Goal: Task Accomplishment & Management: Use online tool/utility

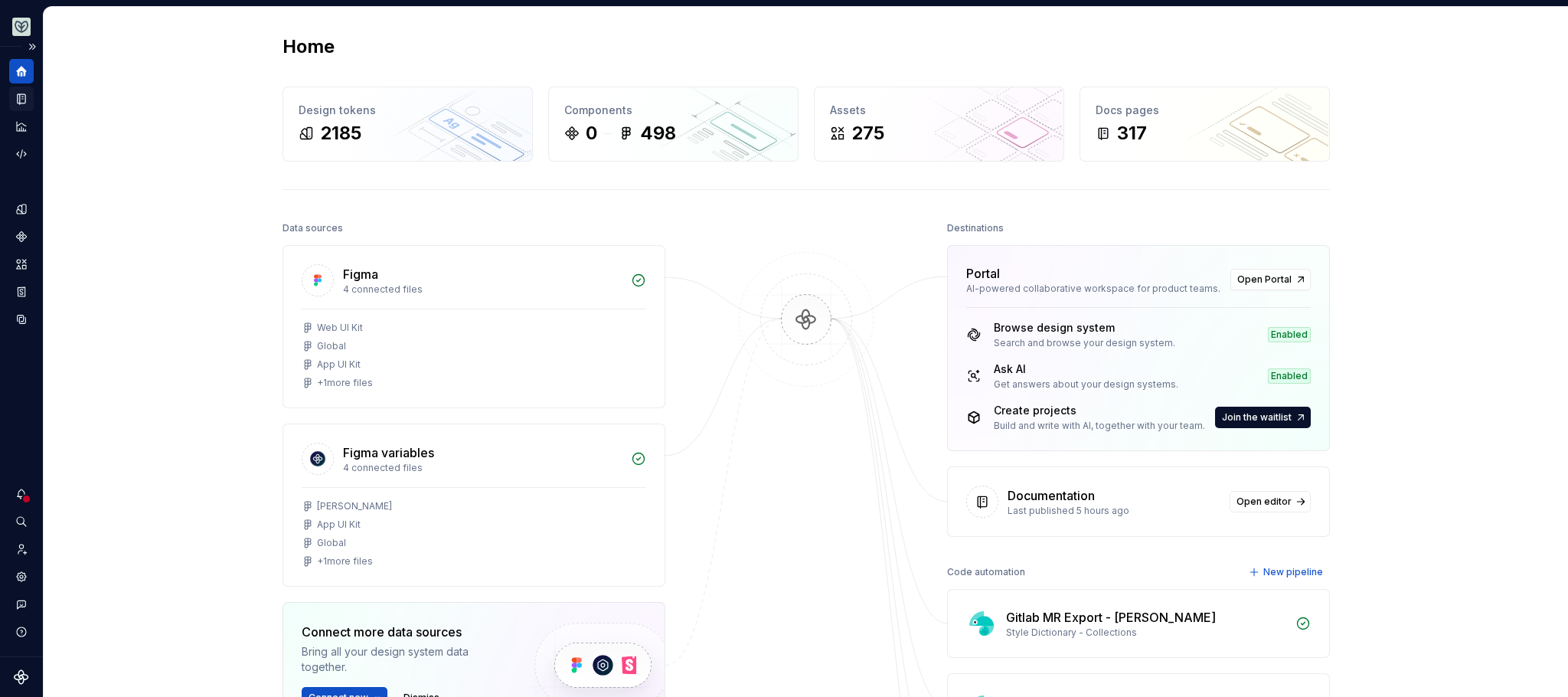
click at [12, 92] on div "Documentation" at bounding box center [21, 98] width 25 height 25
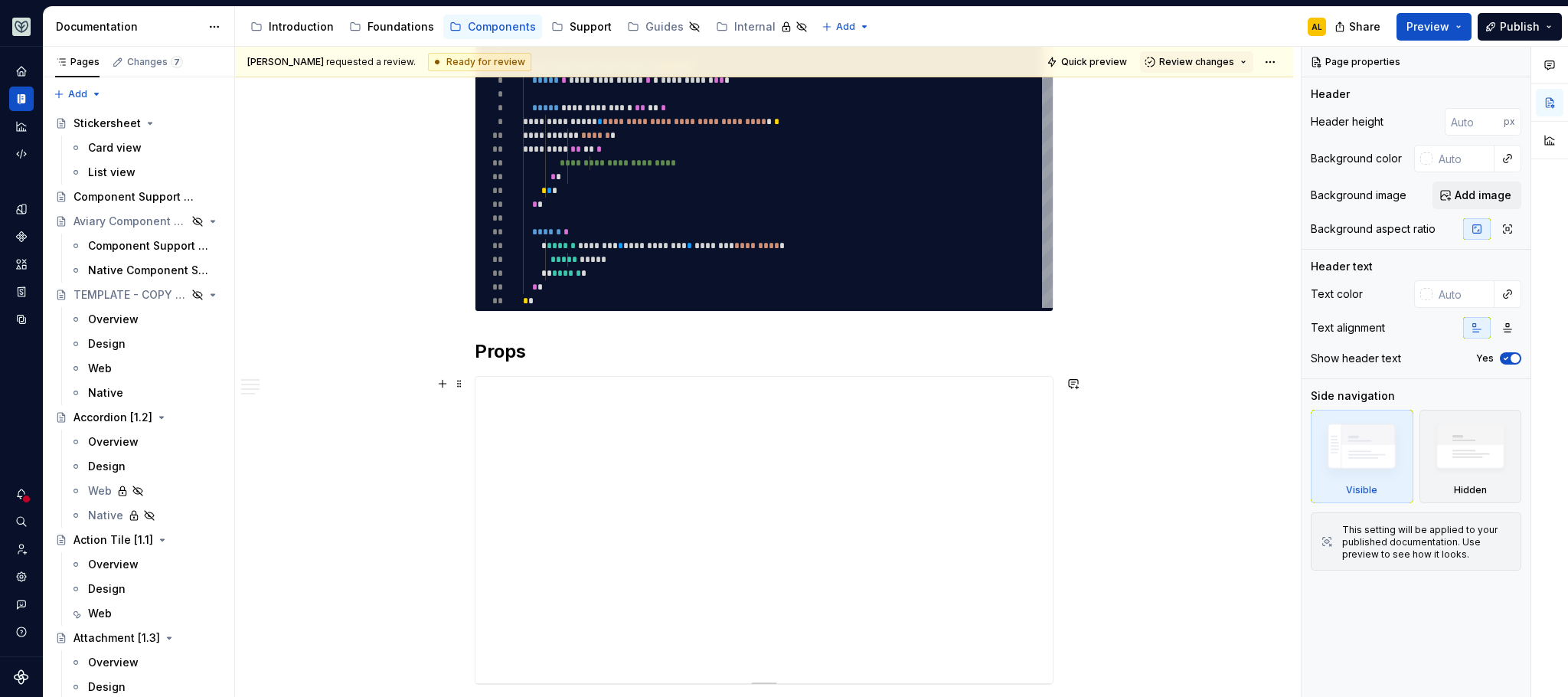
scroll to position [376, 0]
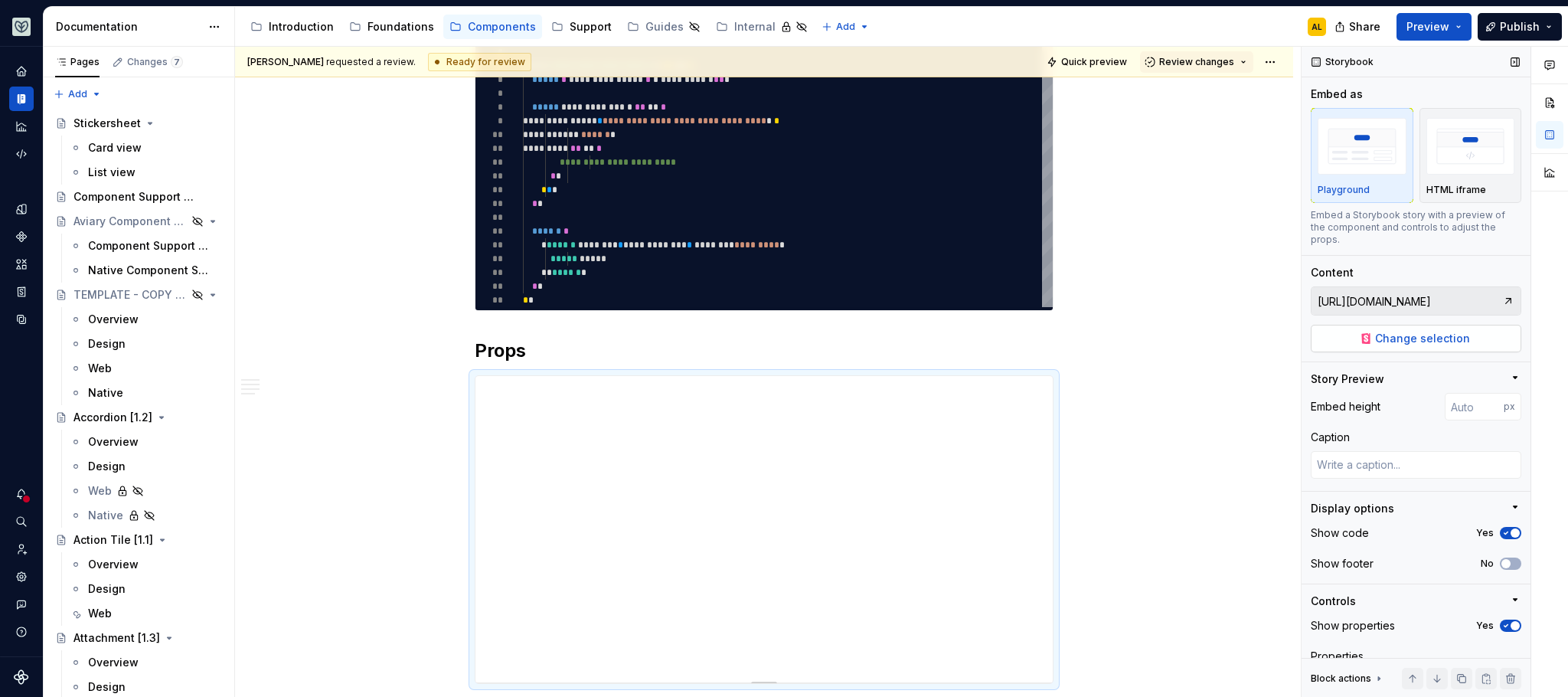
click at [1375, 344] on span "Change selection" at bounding box center [1422, 338] width 95 height 15
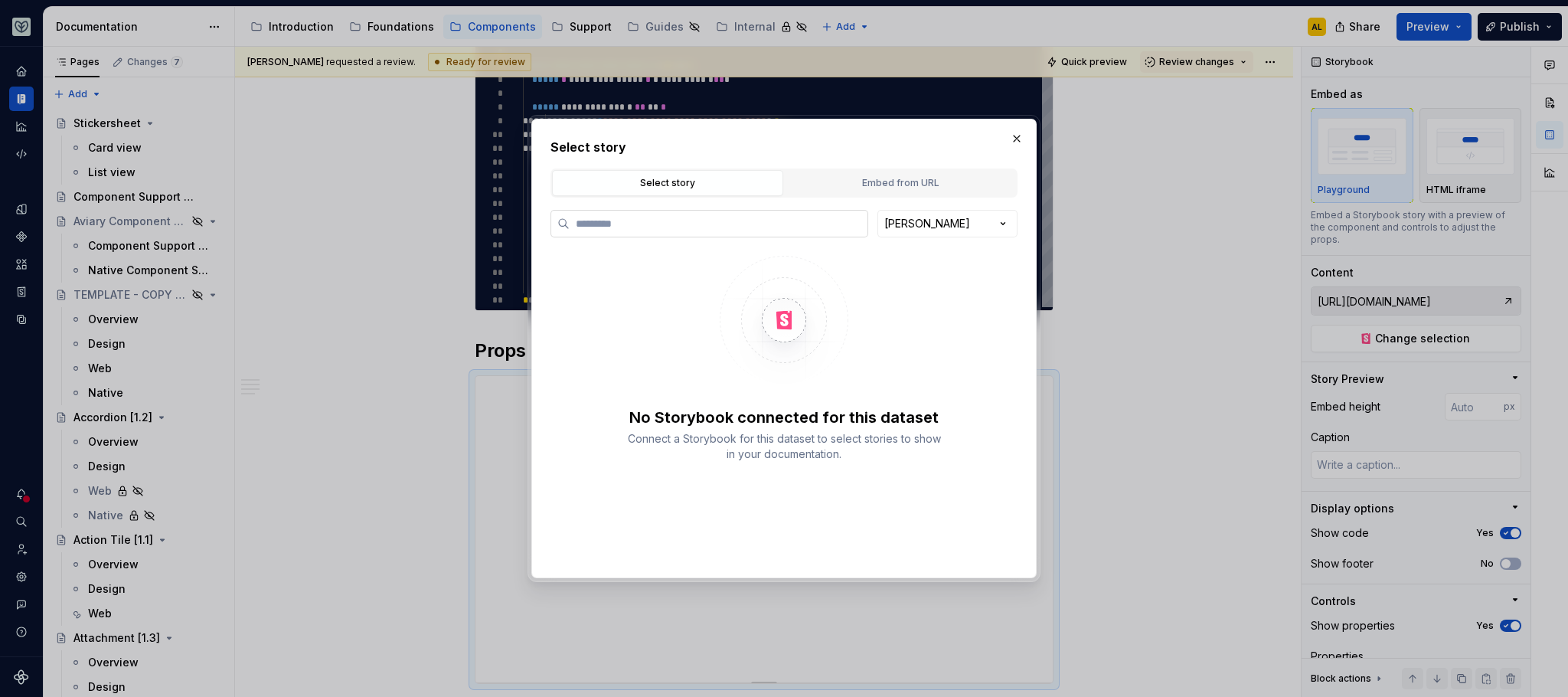
type textarea "*"
type input "**********"
click at [852, 184] on div "Embed from URL" at bounding box center [900, 182] width 220 height 15
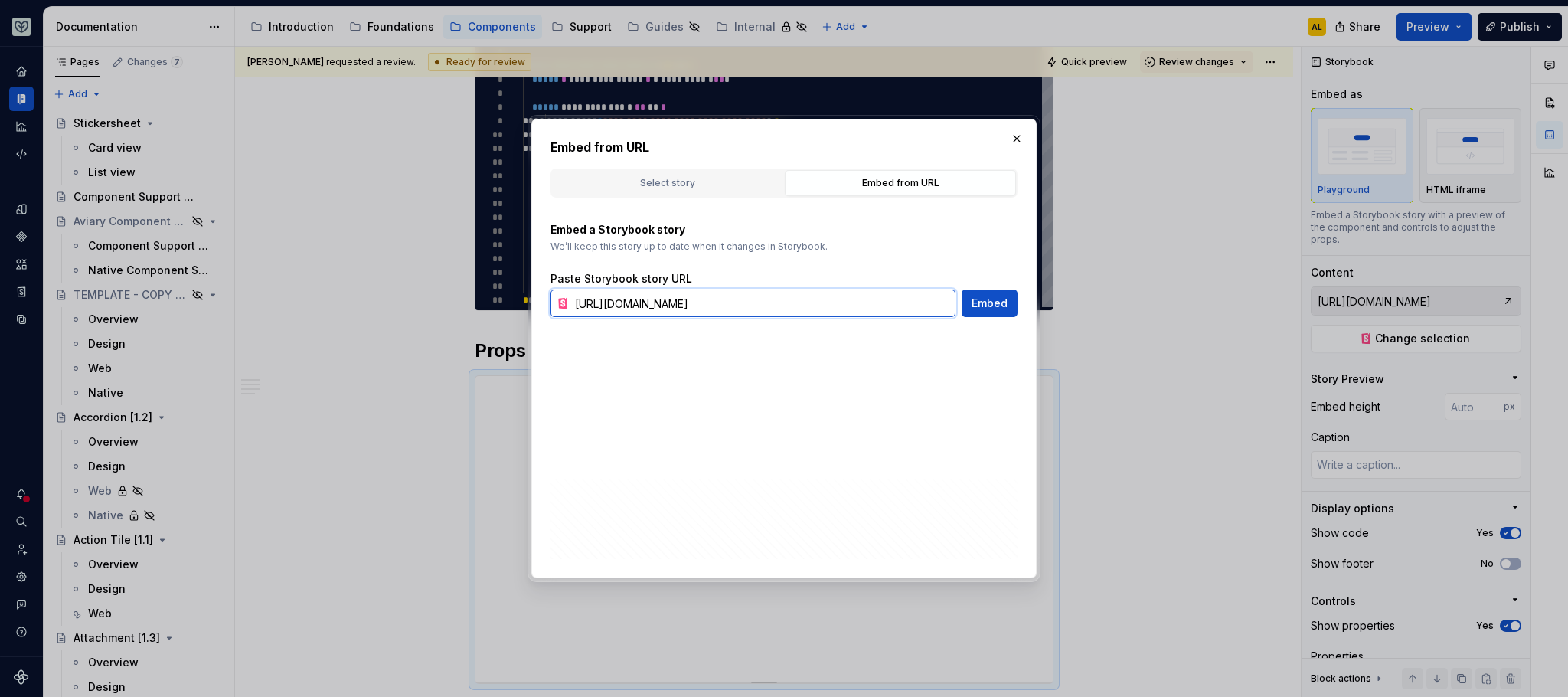
click at [722, 303] on input "[URL][DOMAIN_NAME]" at bounding box center [762, 303] width 387 height 28
paste input "[DOMAIN_NAME][URL]"
type input "[URL][DOMAIN_NAME]"
click at [675, 183] on div "Select story" at bounding box center [667, 182] width 220 height 15
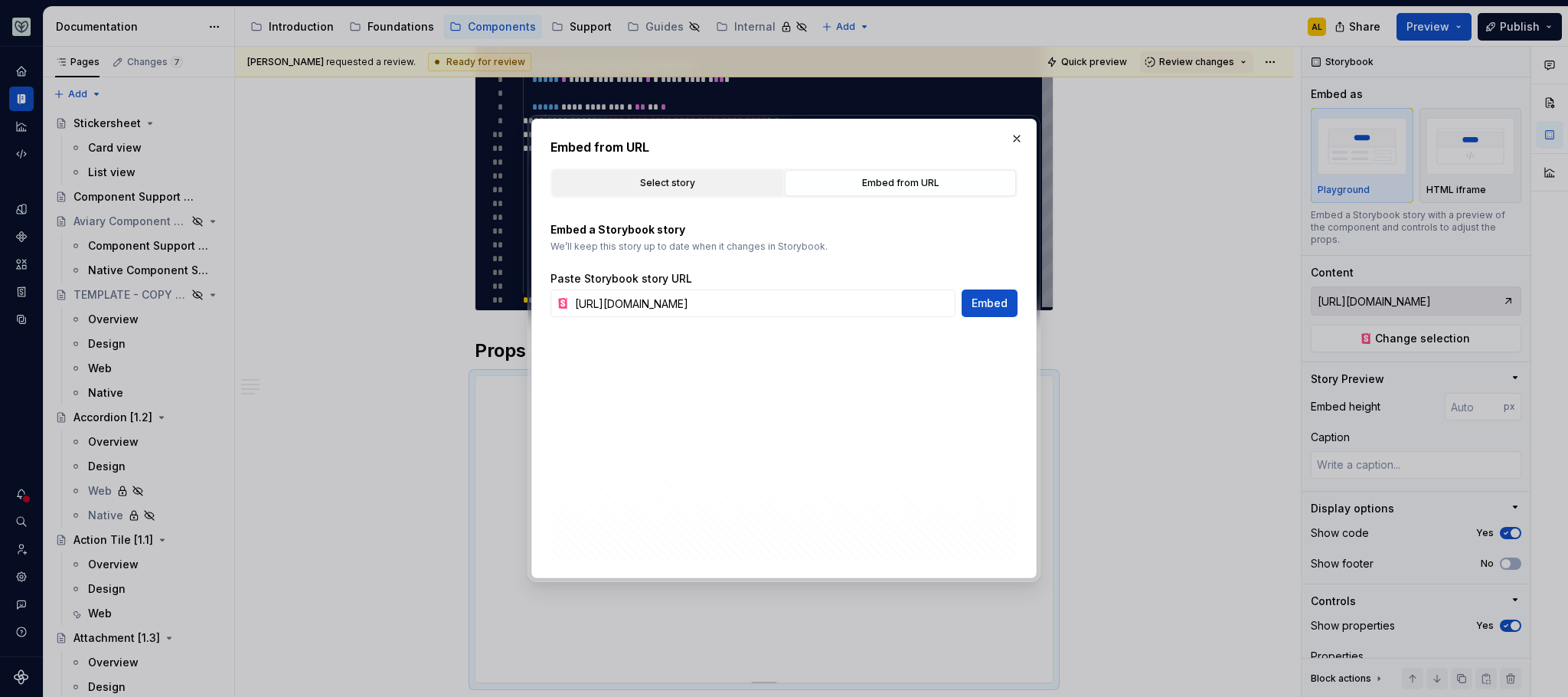
scroll to position [0, 0]
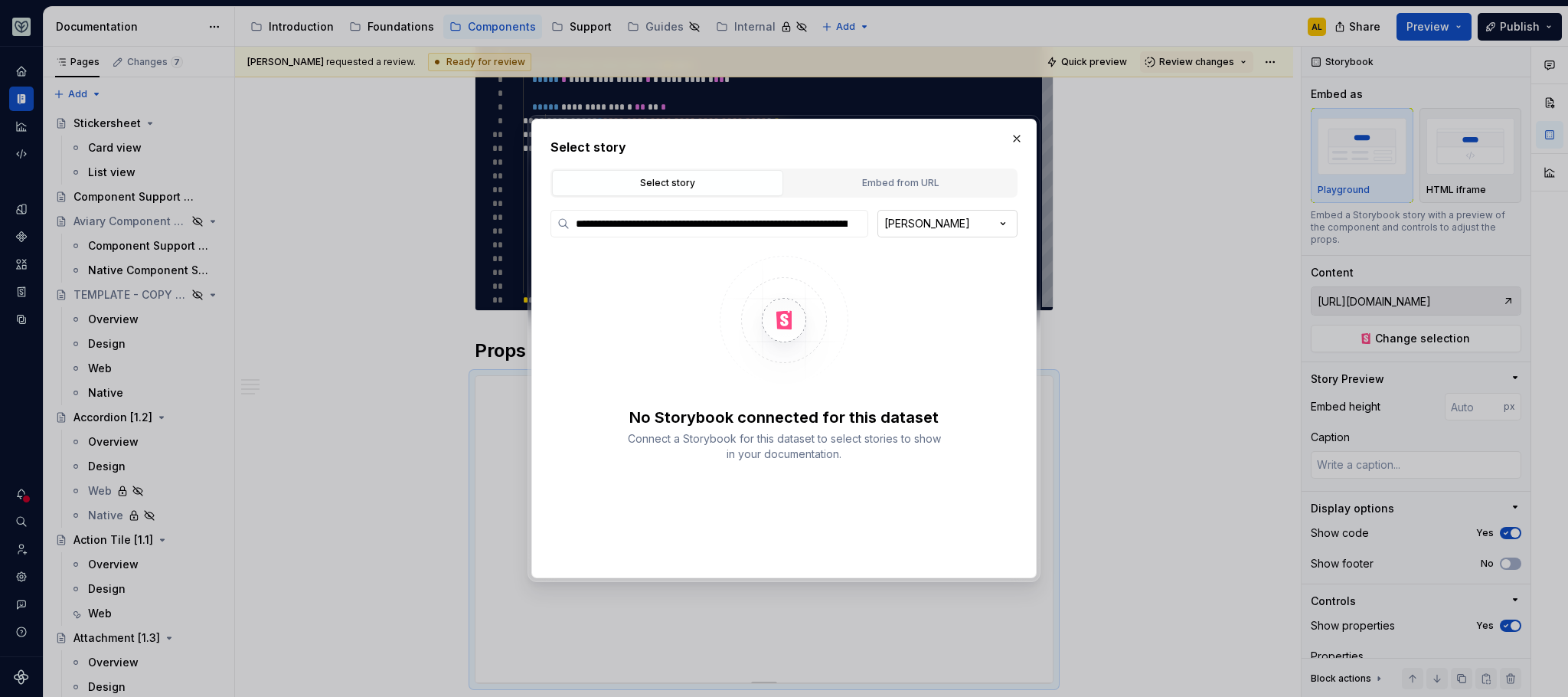
click at [968, 220] on div "**********" at bounding box center [784, 348] width 1568 height 697
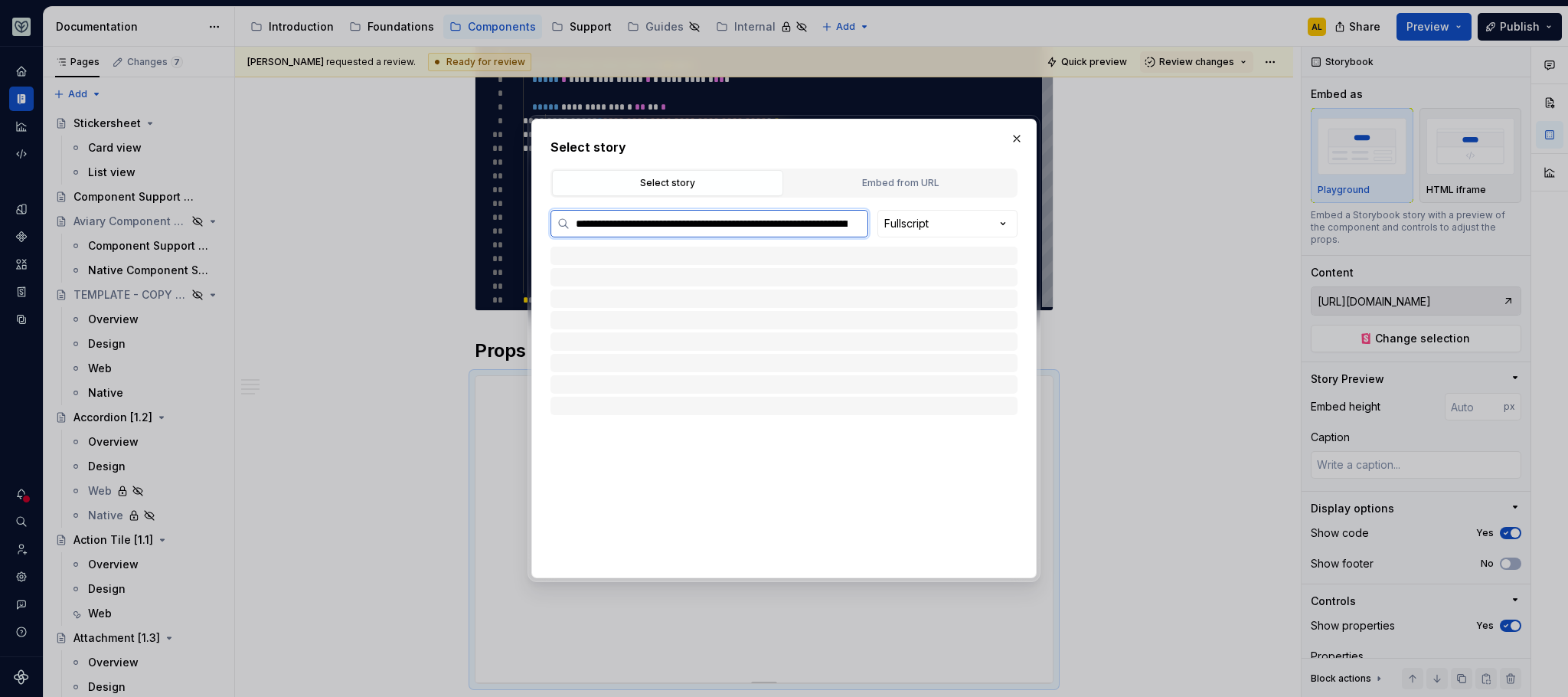
click at [753, 227] on input "**********" at bounding box center [719, 223] width 297 height 15
click at [851, 227] on input "**********" at bounding box center [719, 223] width 297 height 15
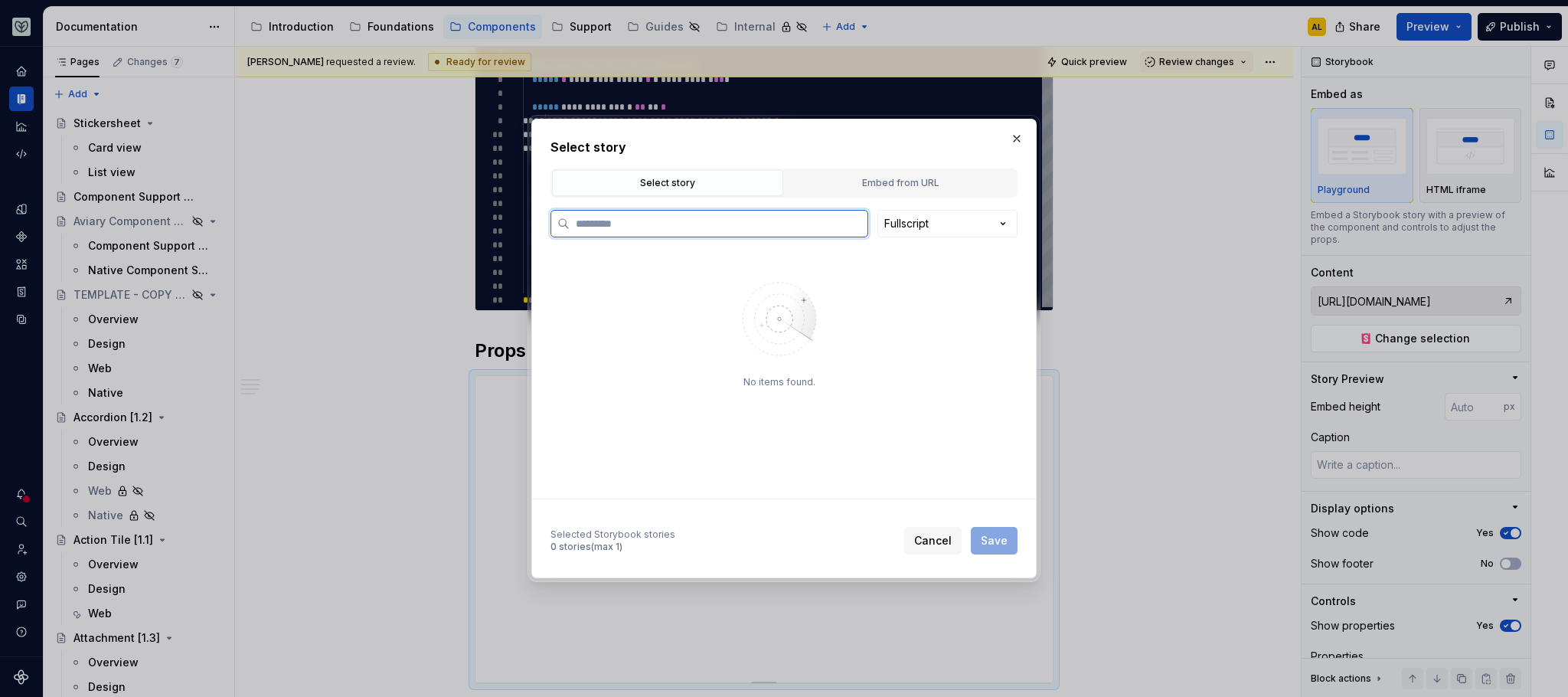
scroll to position [0, 0]
click at [603, 311] on div "Molecules" at bounding box center [585, 308] width 56 height 15
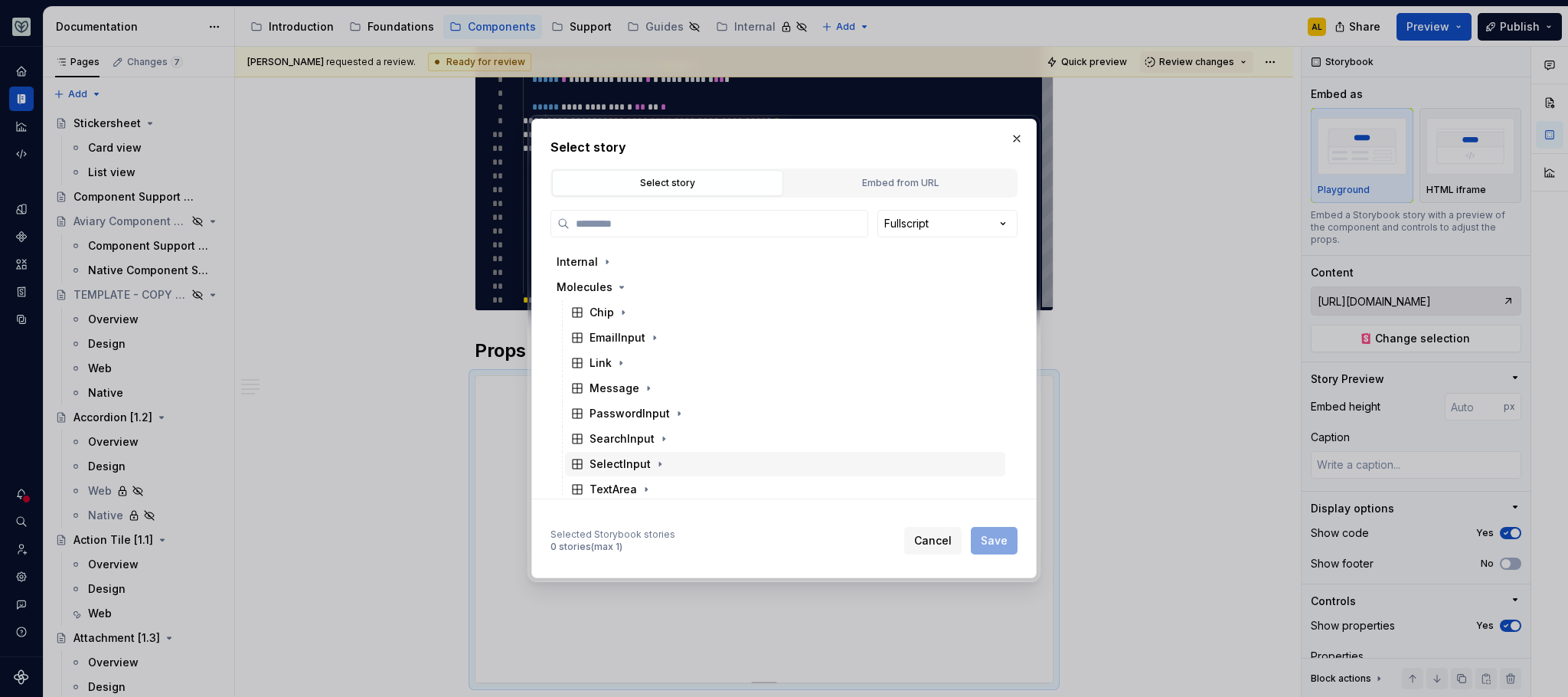
scroll to position [16, 0]
click at [608, 266] on icon "button" at bounding box center [607, 268] width 12 height 12
click at [604, 269] on icon "button" at bounding box center [607, 268] width 12 height 12
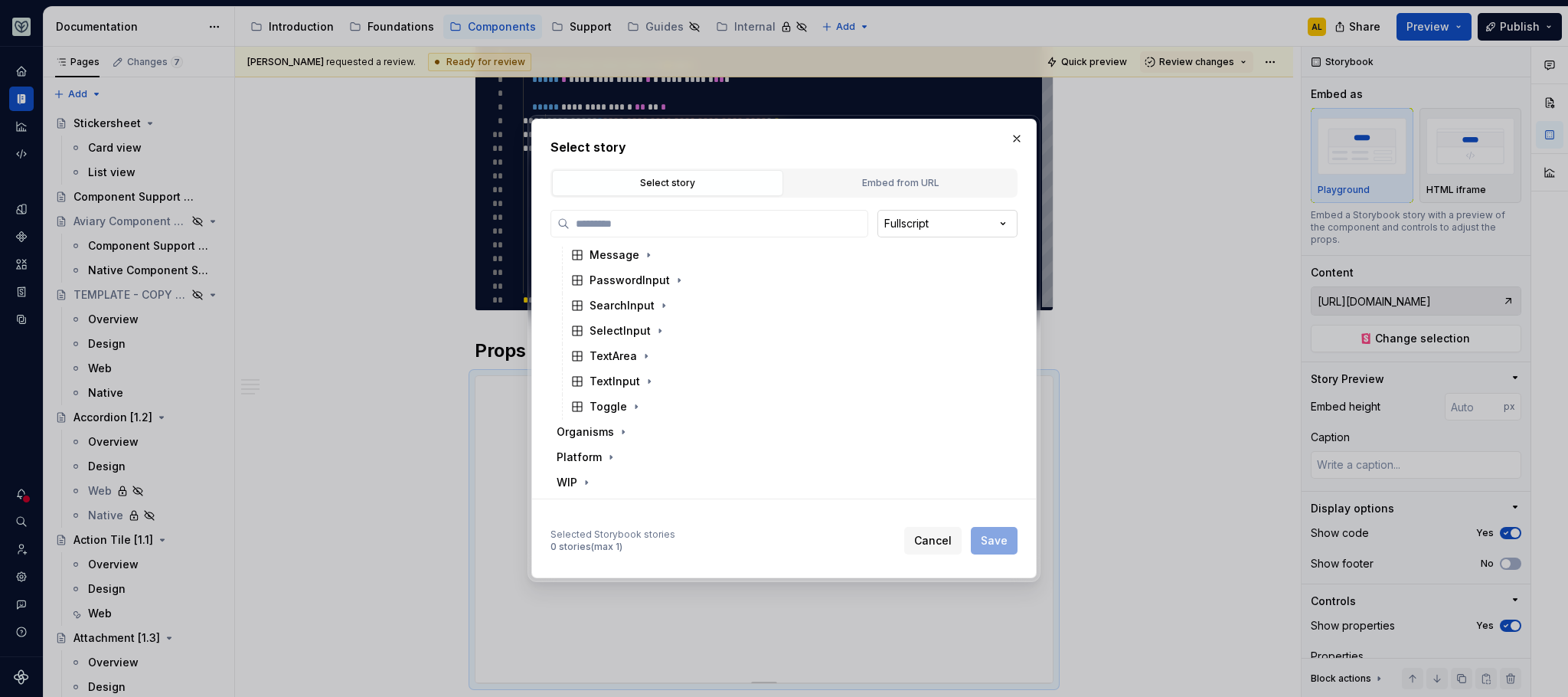
click at [921, 229] on div "Select story Select story Embed from URL Fullscript Atoms Internal Molecules Ch…" at bounding box center [784, 348] width 1568 height 697
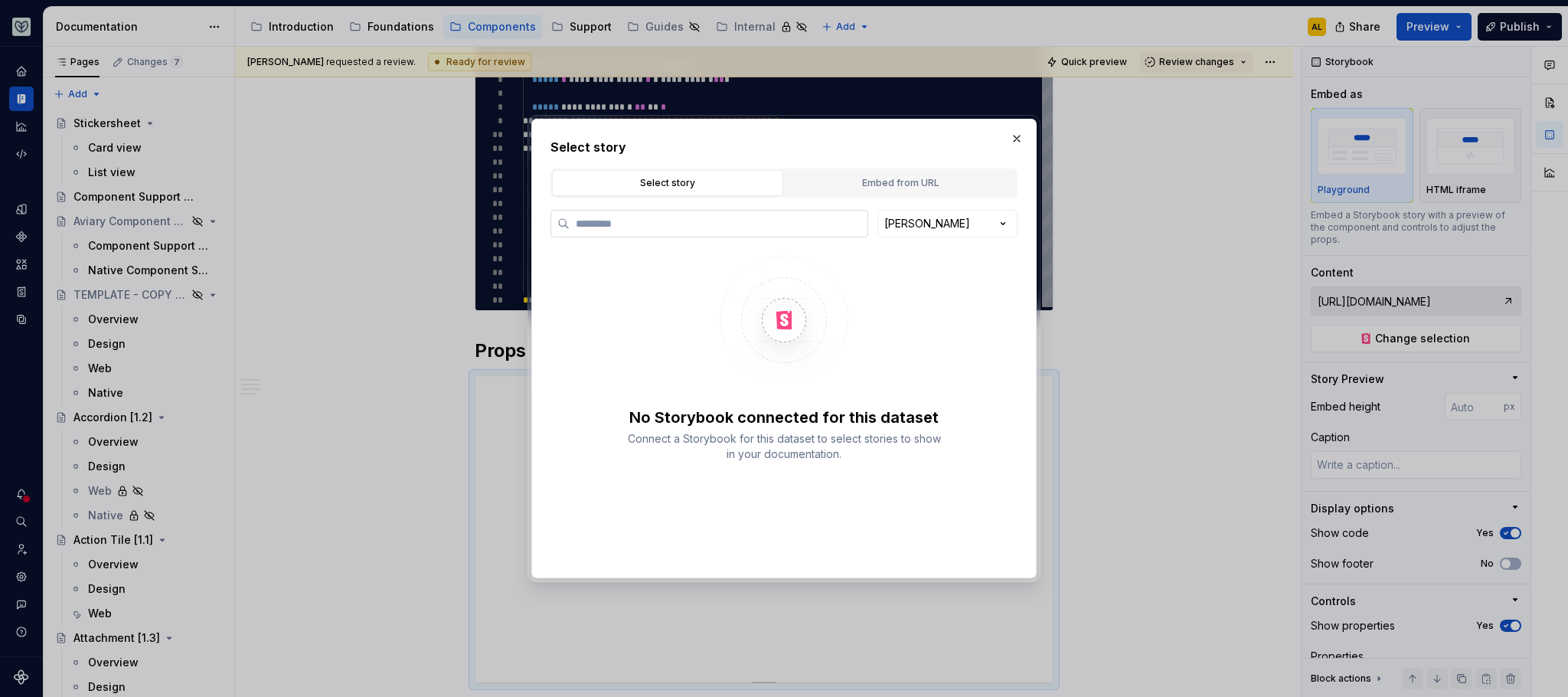
click at [698, 234] on label at bounding box center [709, 224] width 318 height 28
click at [698, 231] on input "search" at bounding box center [719, 223] width 297 height 15
click at [895, 229] on div "Select story Select story Embed from URL [PERSON_NAME] No Storybook connected f…" at bounding box center [784, 348] width 1568 height 697
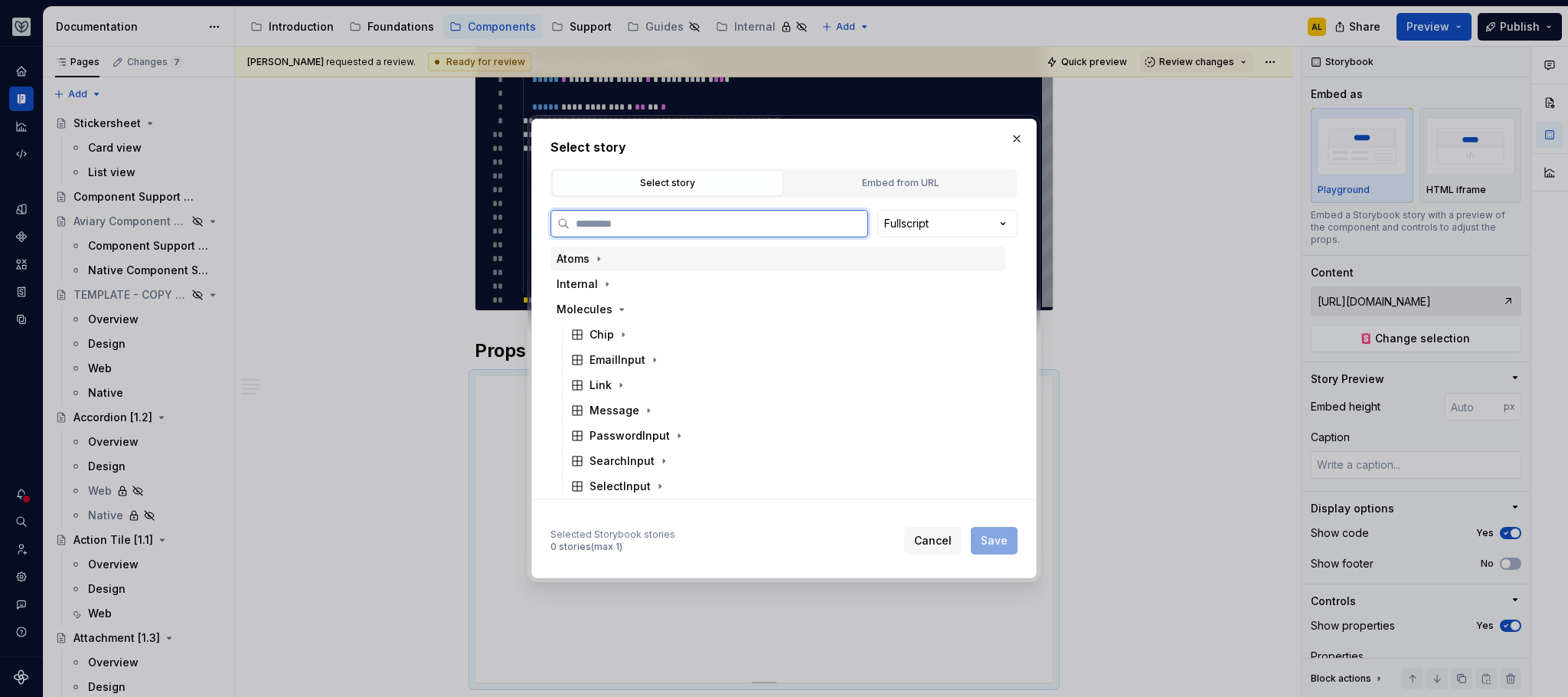
click at [680, 264] on div "Atoms" at bounding box center [777, 259] width 455 height 25
click at [983, 190] on button "Embed from URL" at bounding box center [900, 182] width 231 height 26
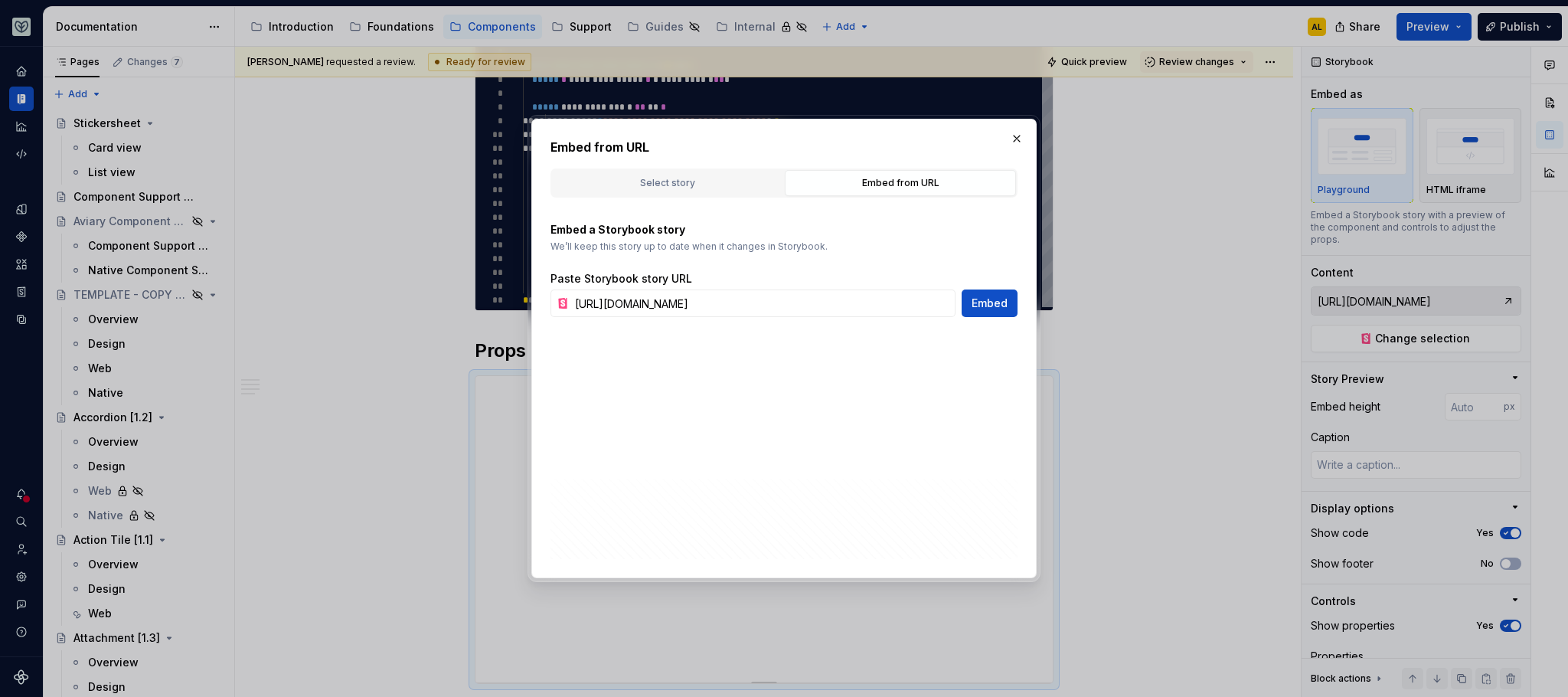
click at [987, 299] on span "Embed" at bounding box center [989, 302] width 36 height 15
type textarea "*"
type input "[URL][DOMAIN_NAME]"
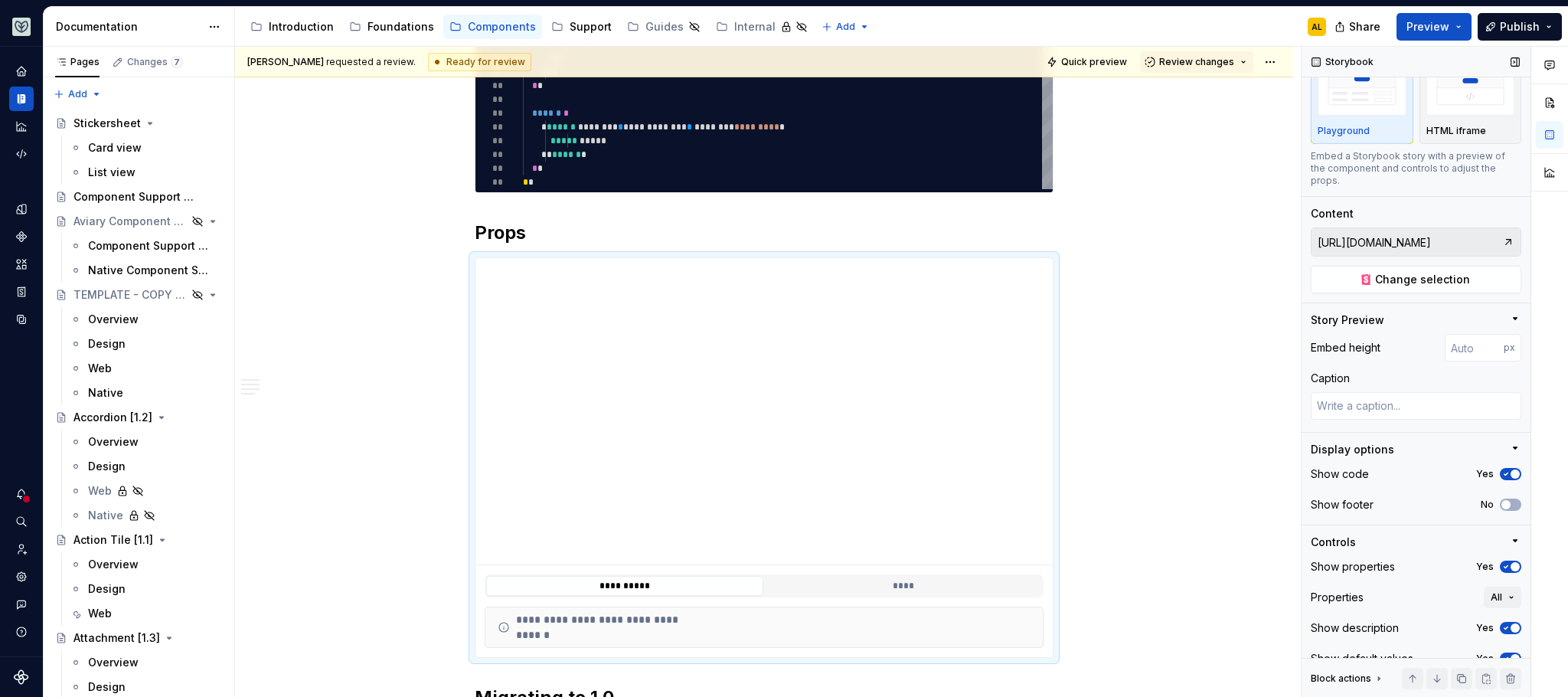
scroll to position [79, 0]
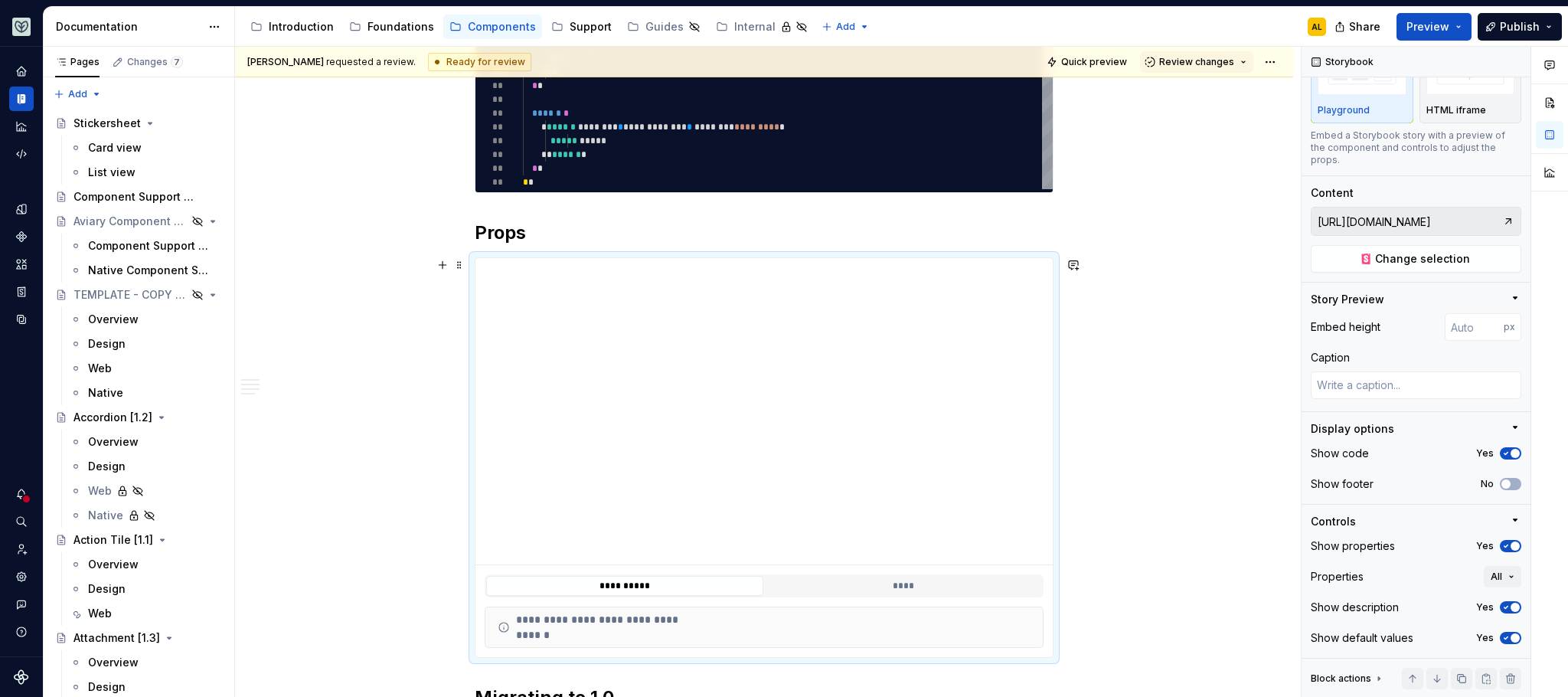
click at [1219, 308] on div "**********" at bounding box center [767, 372] width 1065 height 651
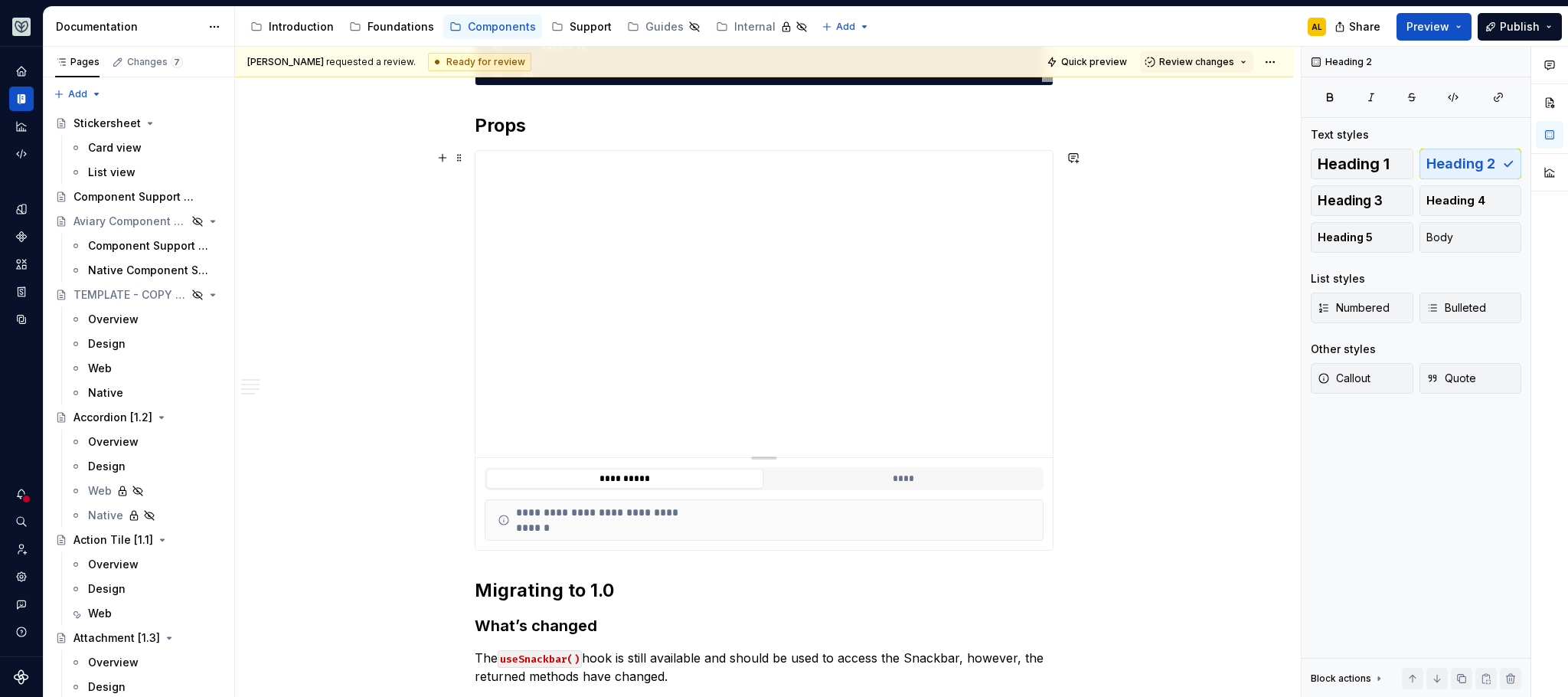
scroll to position [627, 0]
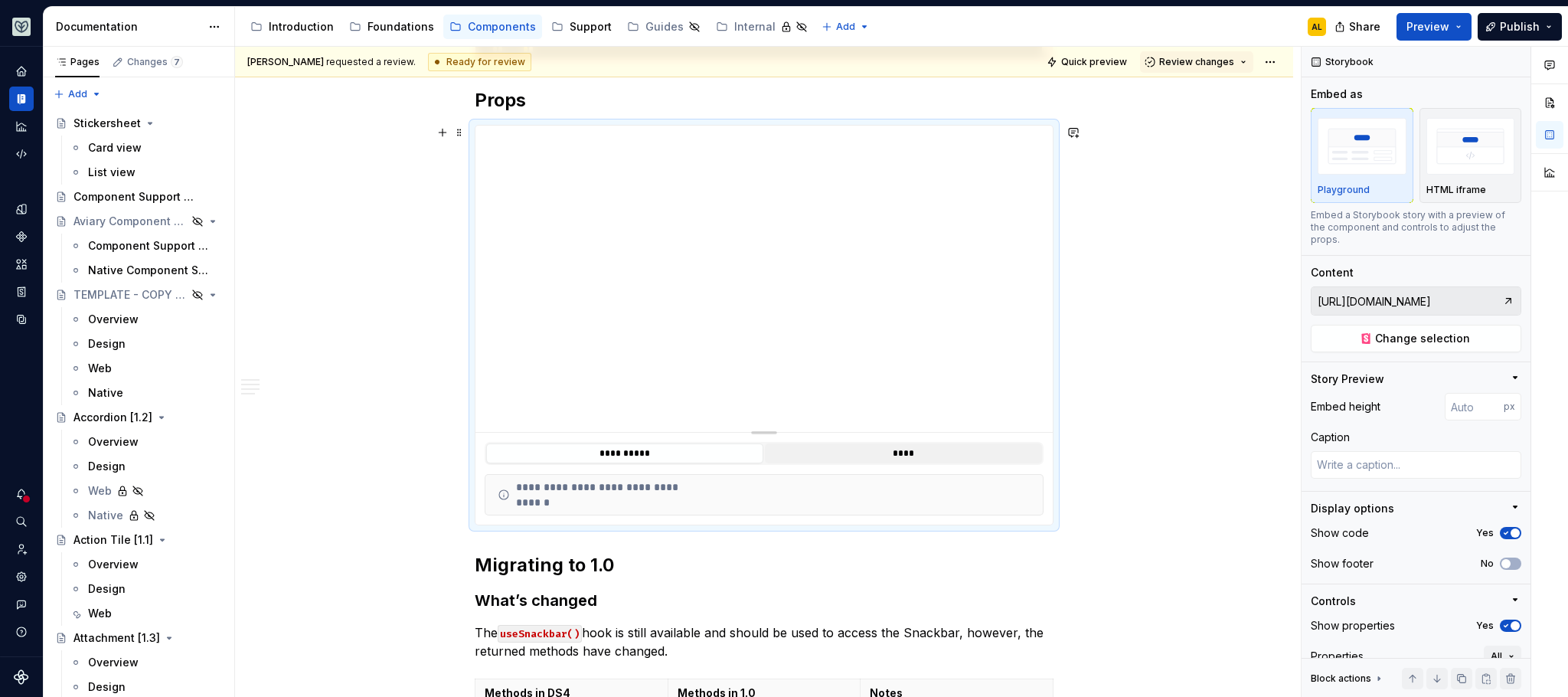
click at [903, 449] on button "****" at bounding box center [904, 453] width 278 height 20
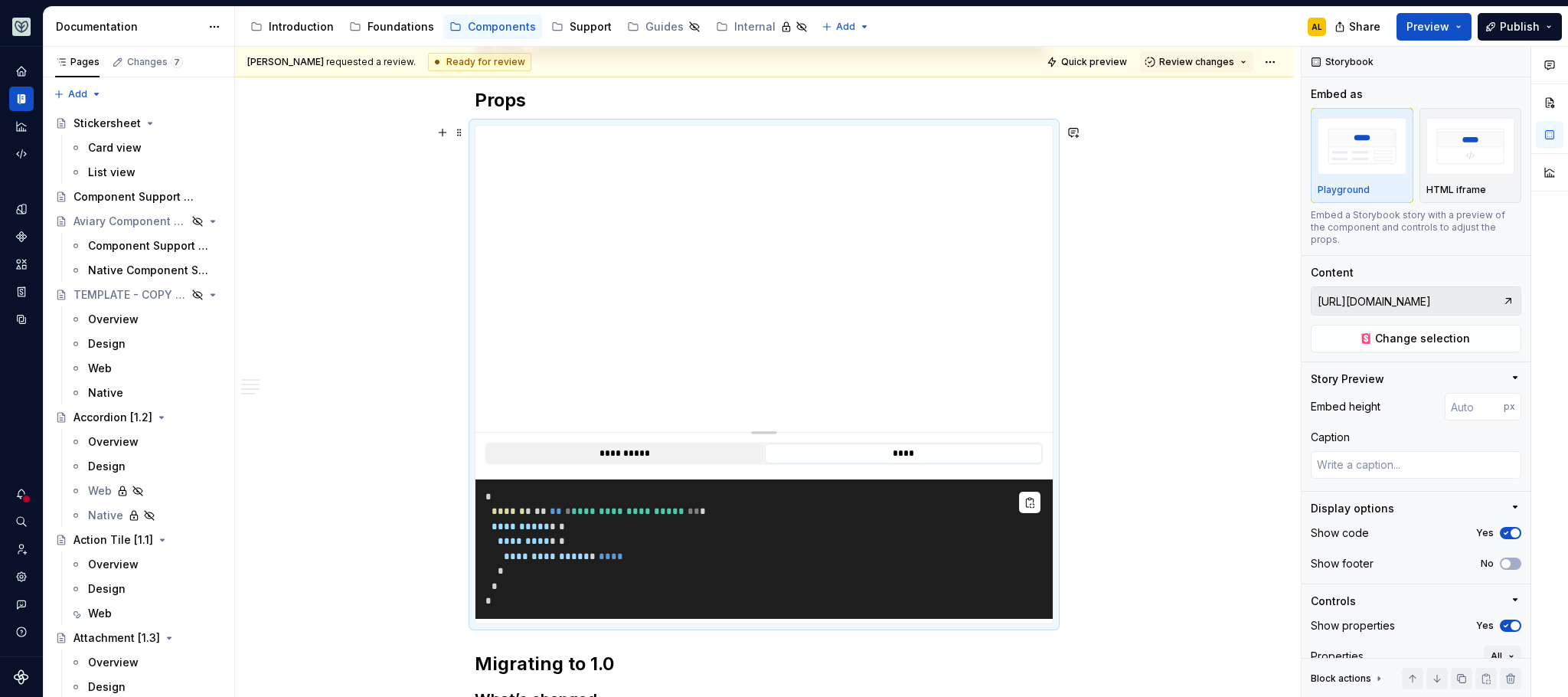
click at [693, 456] on button "**********" at bounding box center [624, 453] width 278 height 20
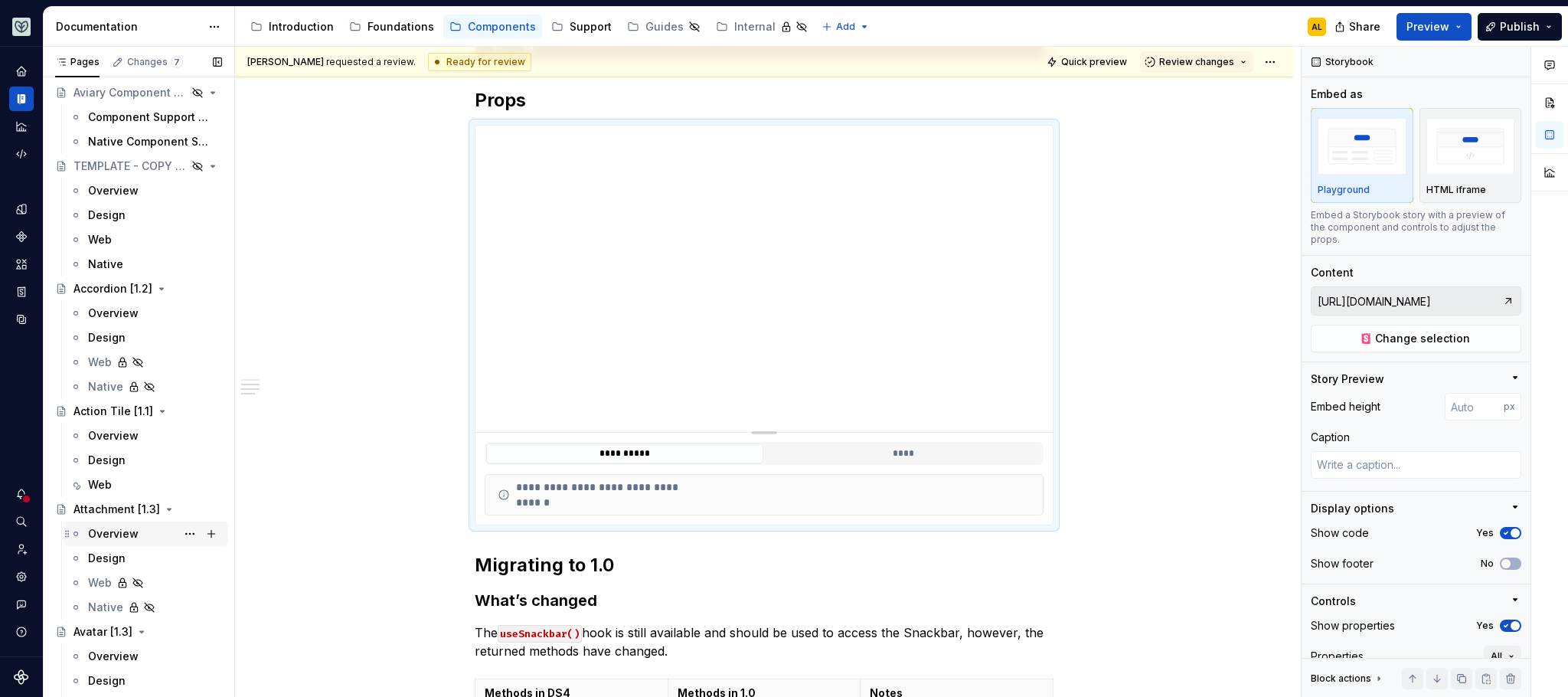
scroll to position [135, 0]
click at [163, 483] on div "Web" at bounding box center [155, 479] width 134 height 22
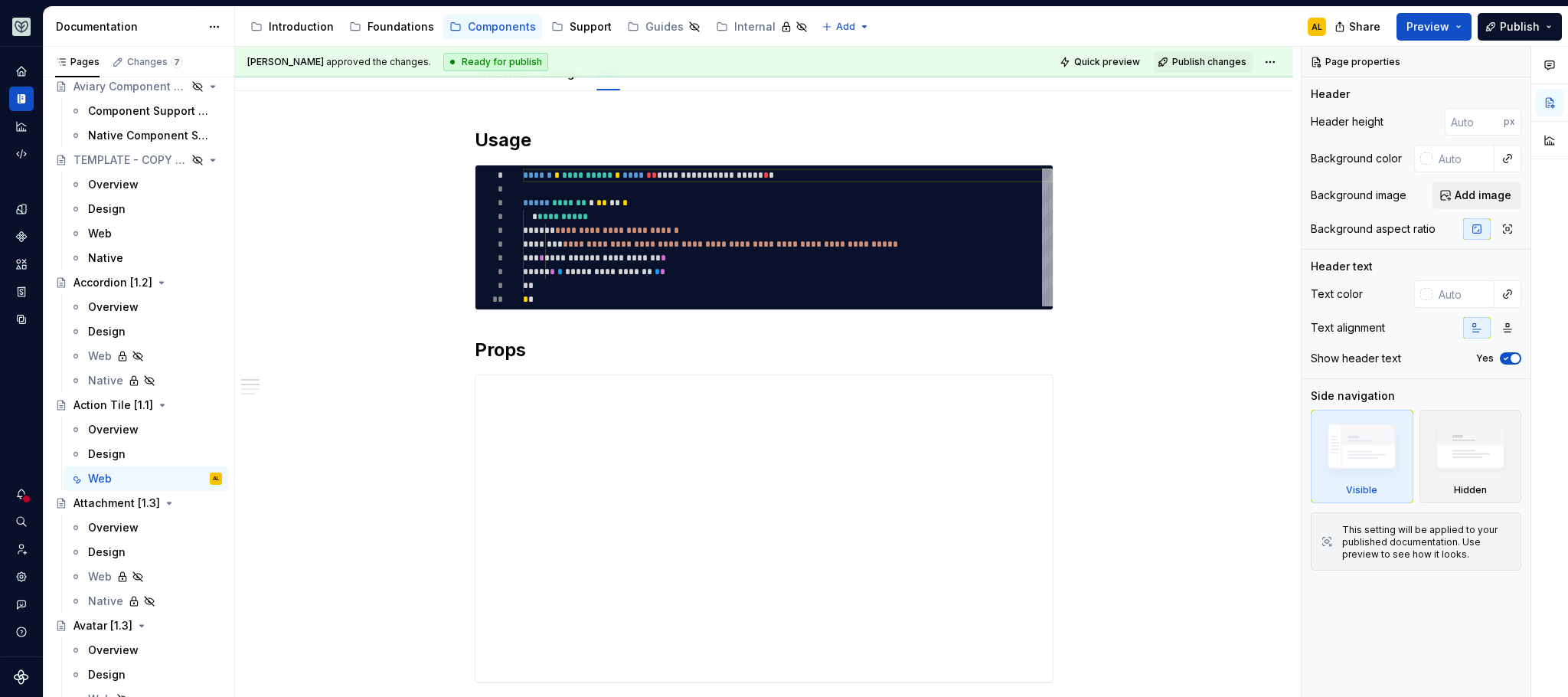
scroll to position [210, 0]
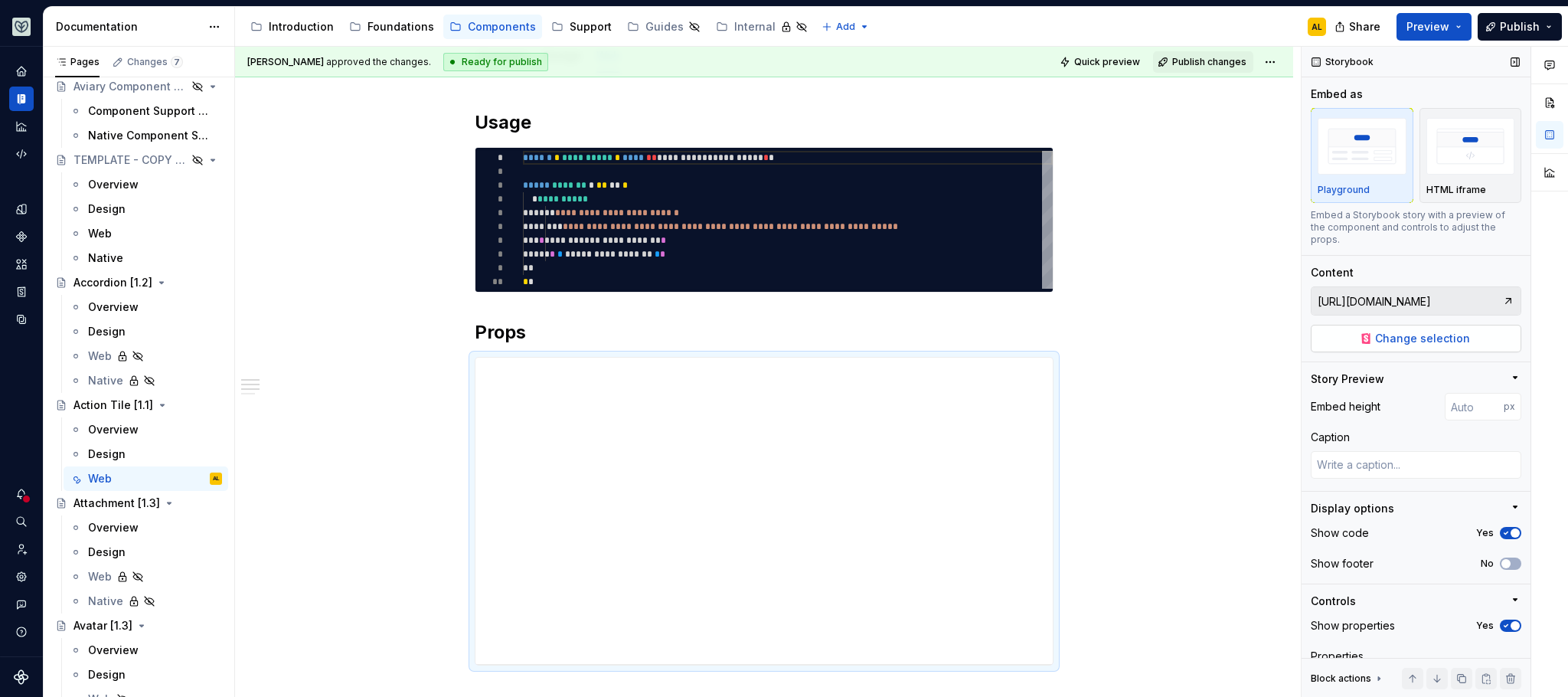
click at [1389, 342] on span "Change selection" at bounding box center [1422, 338] width 95 height 15
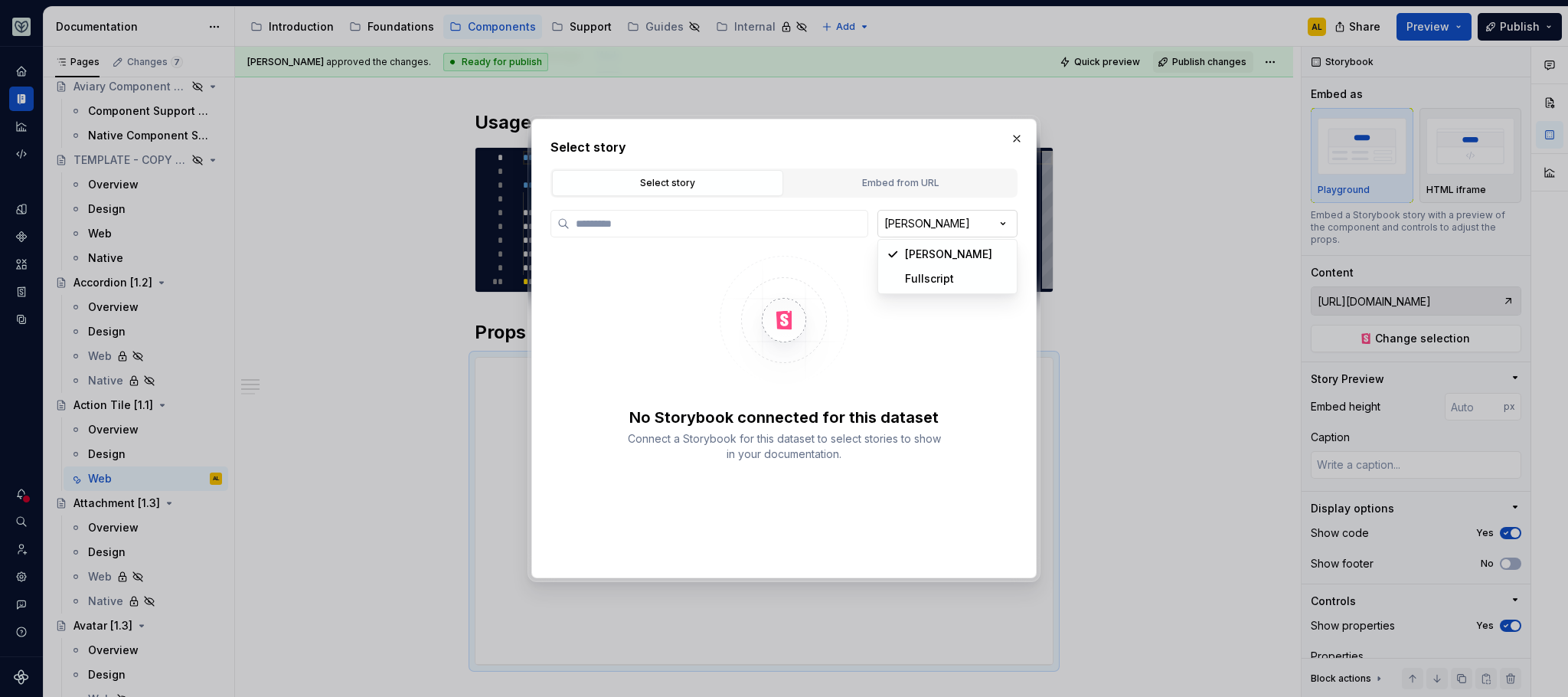
click at [925, 230] on div "Select story Select story Embed from URL [PERSON_NAME] No Storybook connected f…" at bounding box center [784, 348] width 1568 height 697
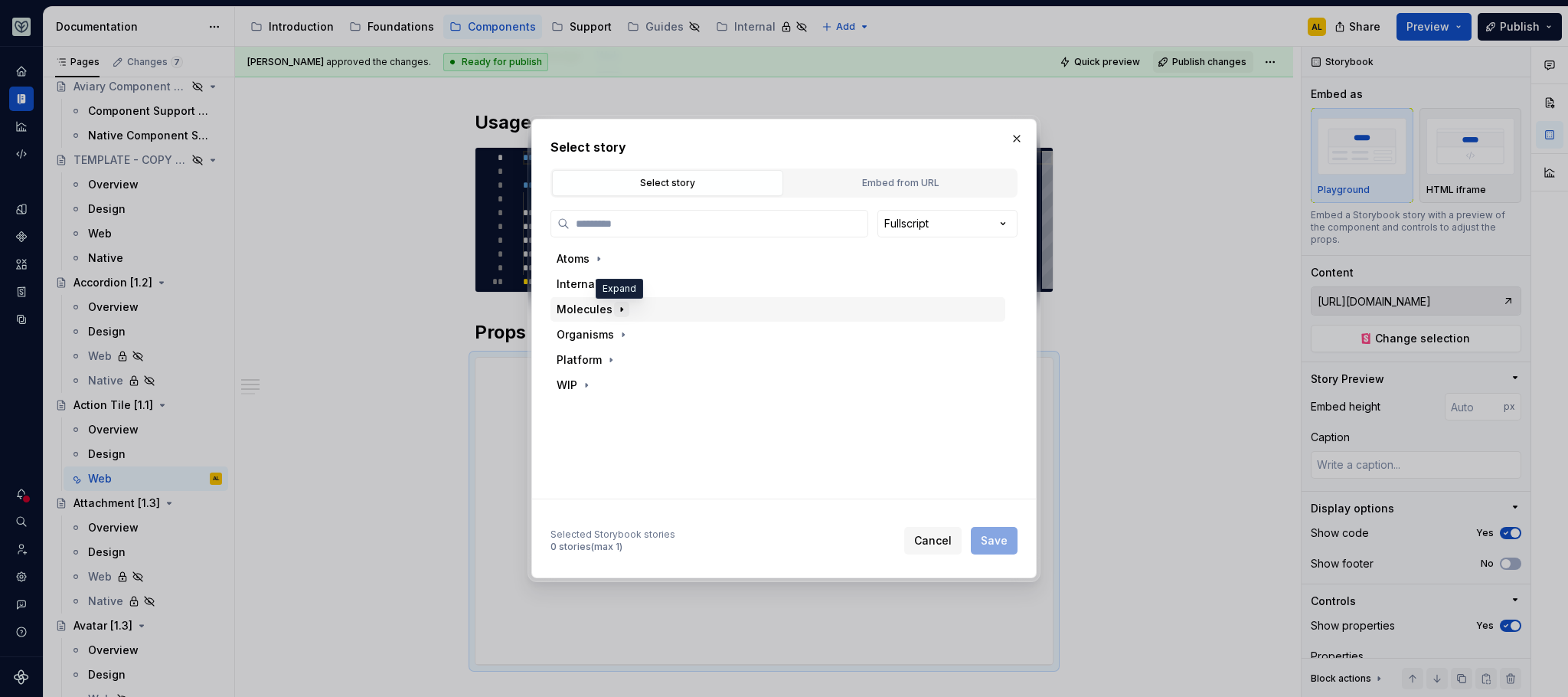
click at [614, 311] on button "button" at bounding box center [620, 308] width 15 height 15
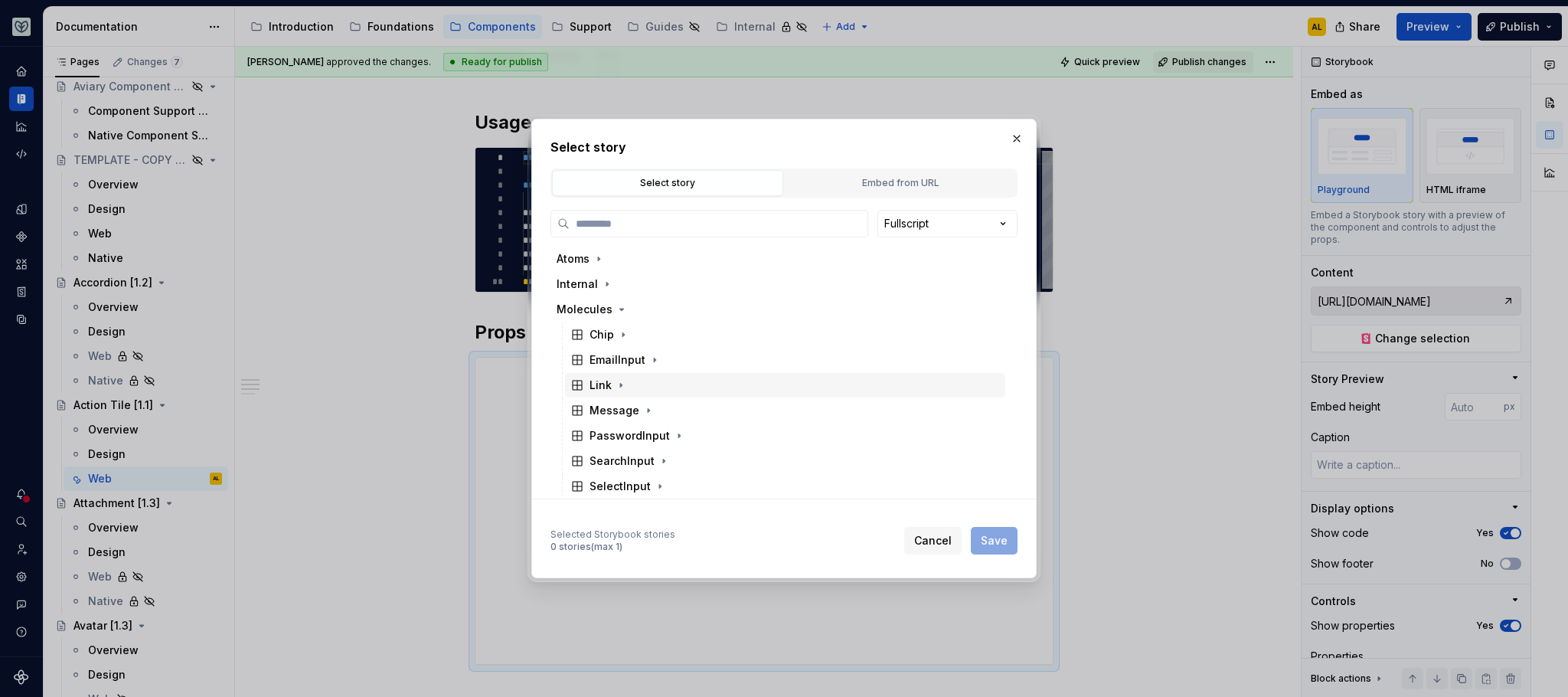
scroll to position [156, 0]
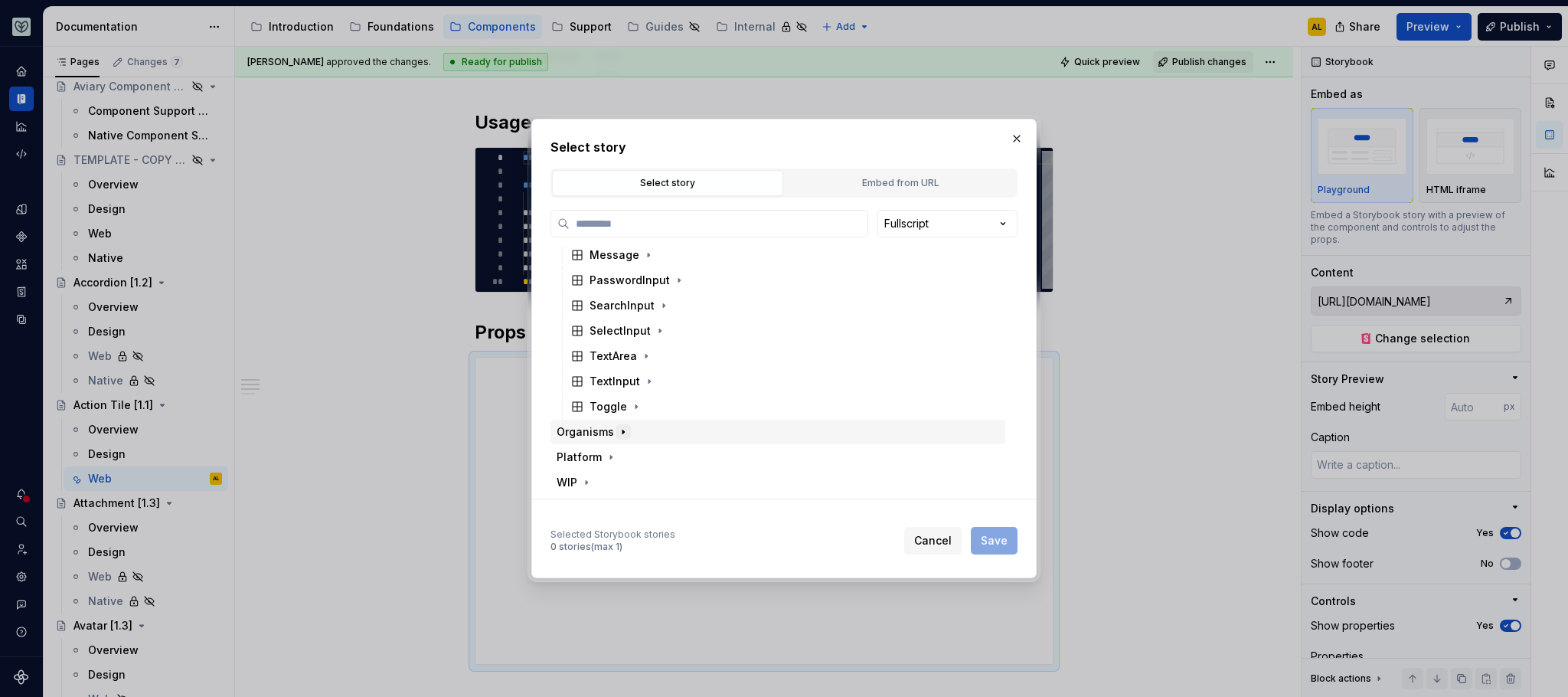
click at [618, 435] on icon "button" at bounding box center [623, 431] width 12 height 12
type textarea "*"
paste input "**********"
type input "**********"
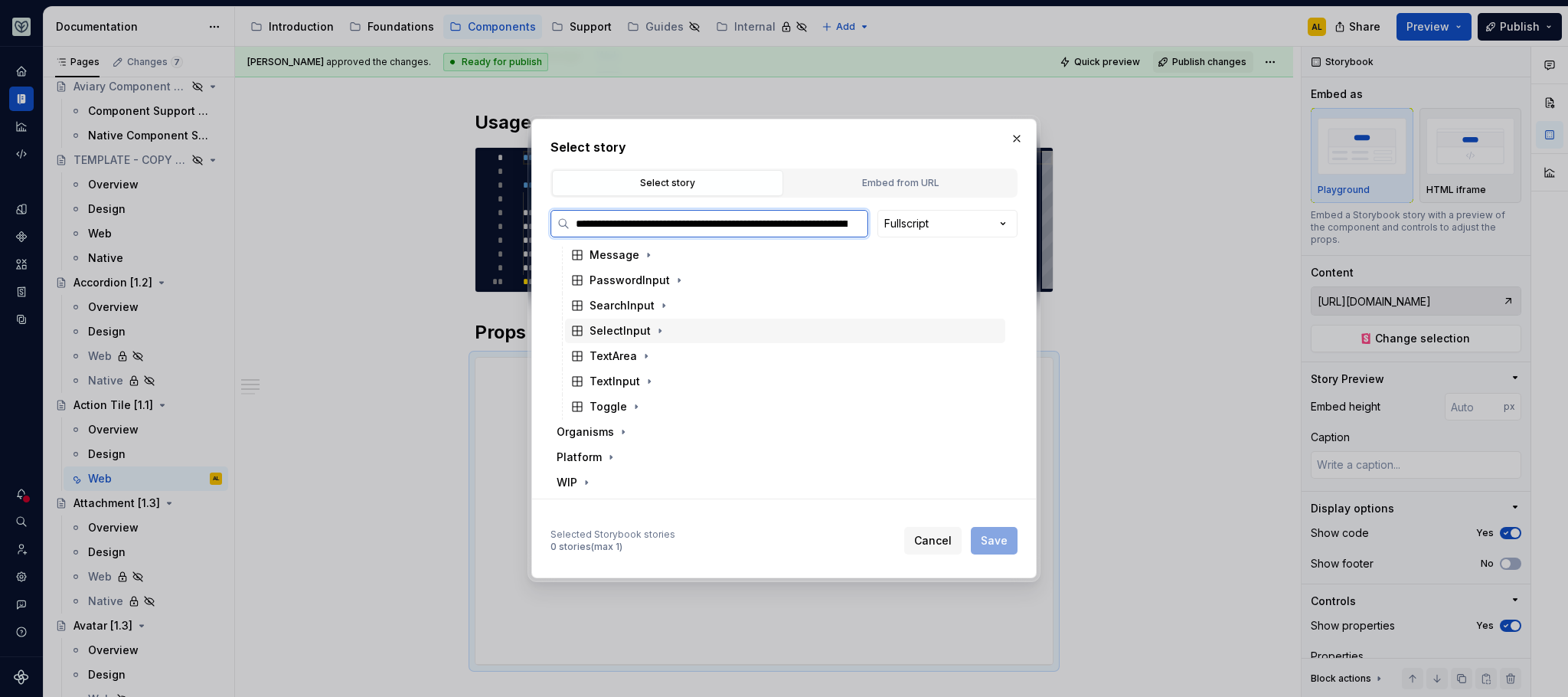
scroll to position [0, 0]
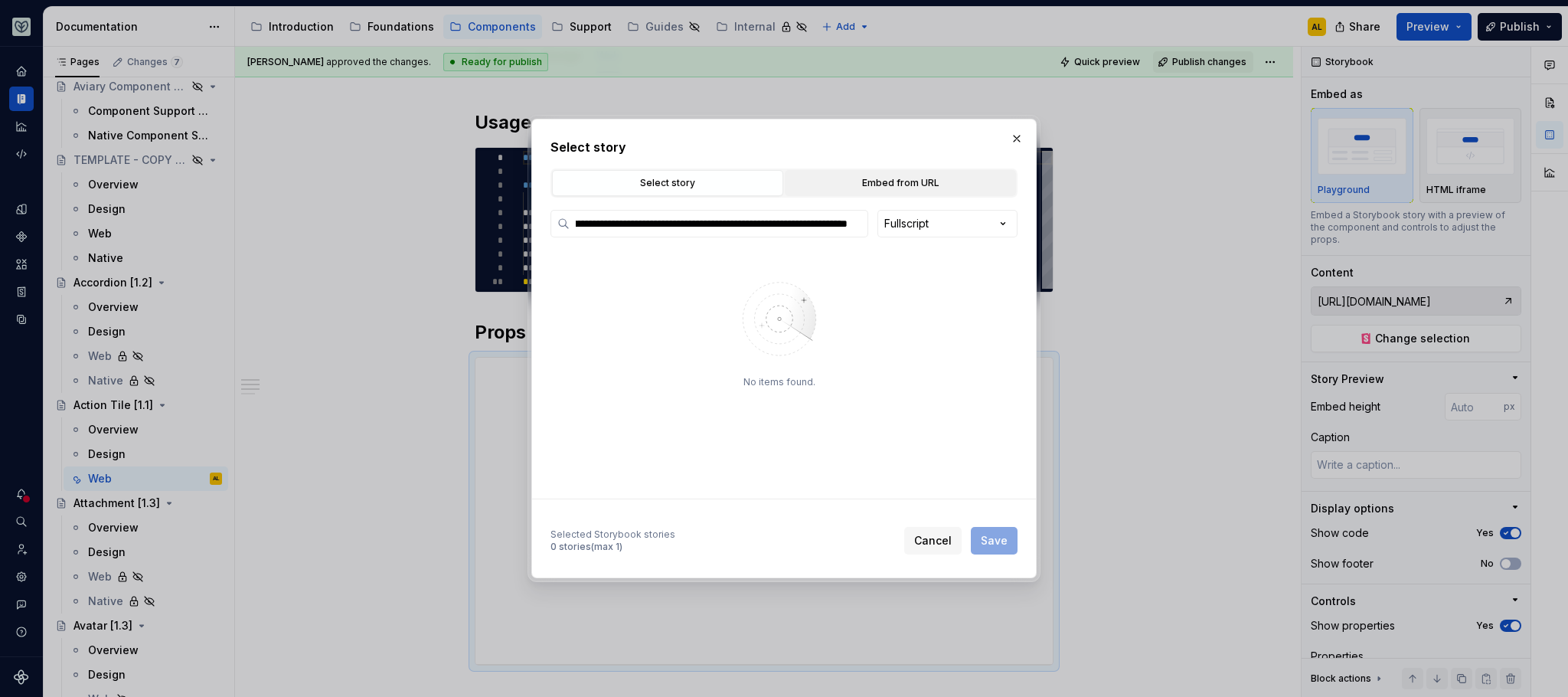
click at [921, 176] on div "Embed from URL" at bounding box center [900, 182] width 220 height 15
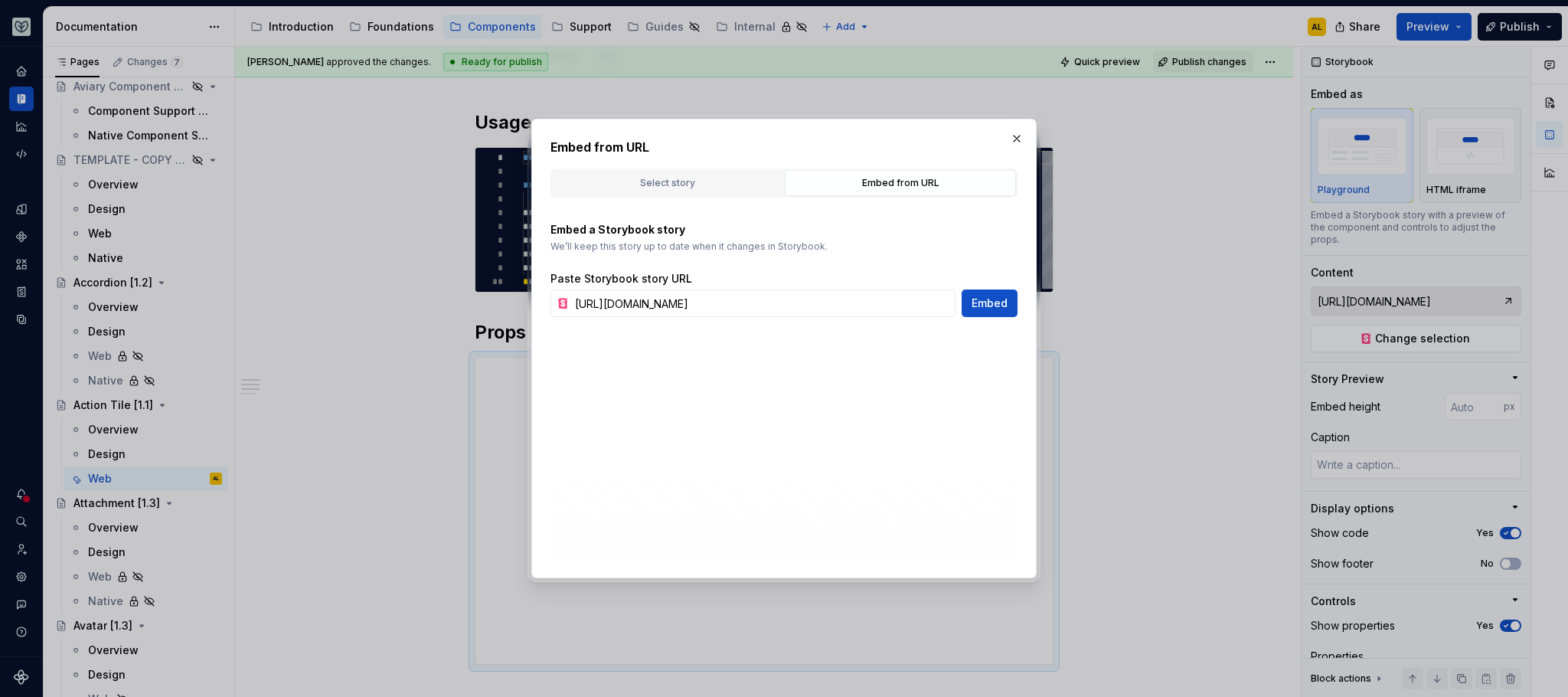
click at [922, 319] on div "**********" at bounding box center [784, 348] width 505 height 459
click at [922, 310] on input "[URL][DOMAIN_NAME]" at bounding box center [762, 303] width 387 height 28
paste input "sb-aviary-master"
type input "[URL][DOMAIN_NAME]"
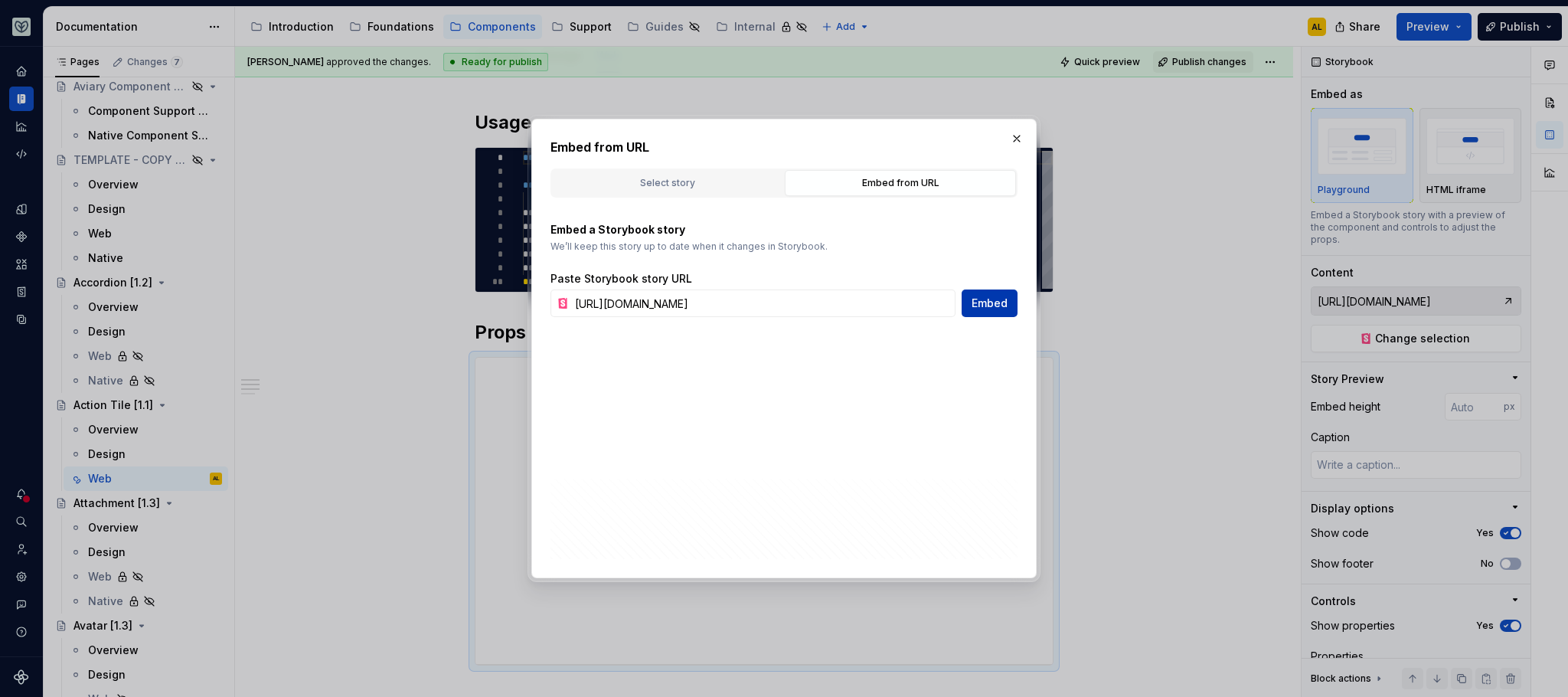
click at [994, 293] on button "Embed" at bounding box center [989, 303] width 56 height 28
type textarea "*"
type input "[URL][DOMAIN_NAME]"
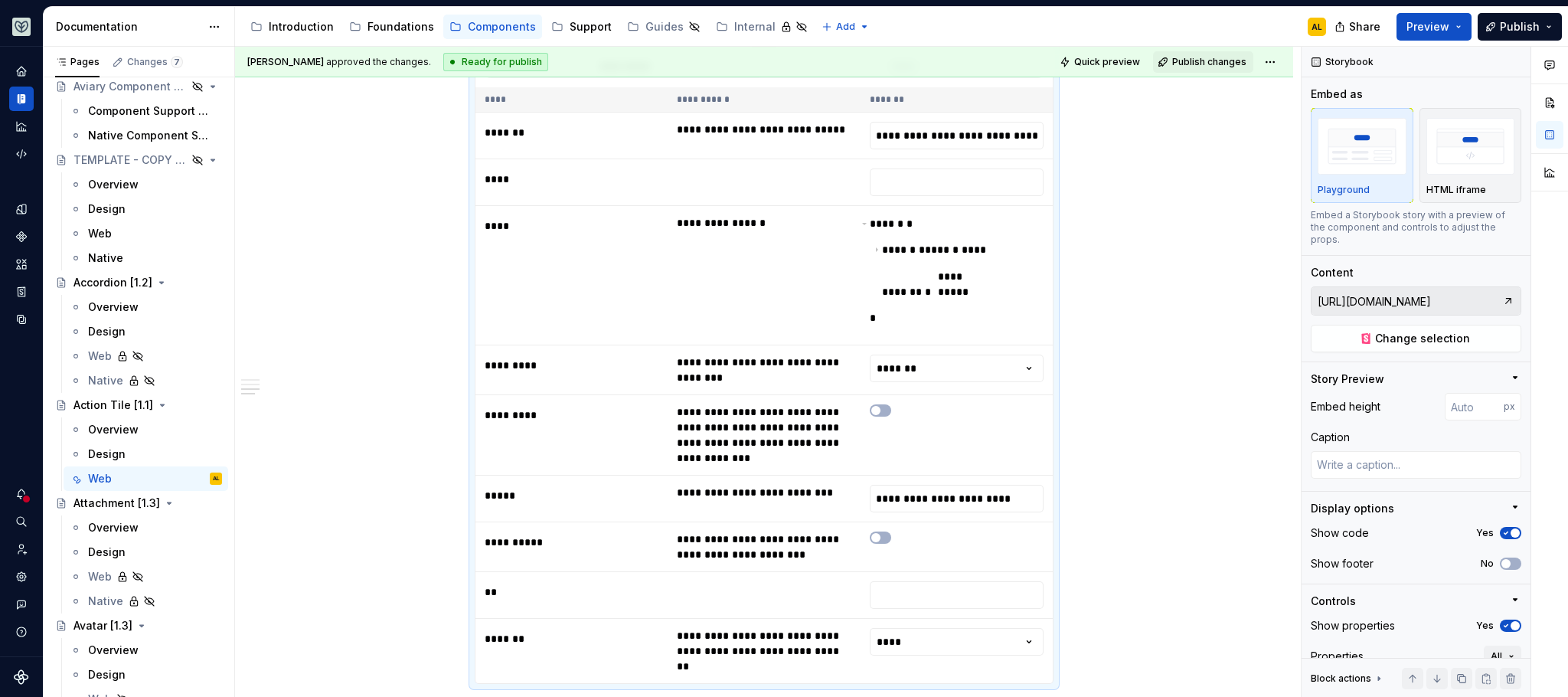
scroll to position [823, 0]
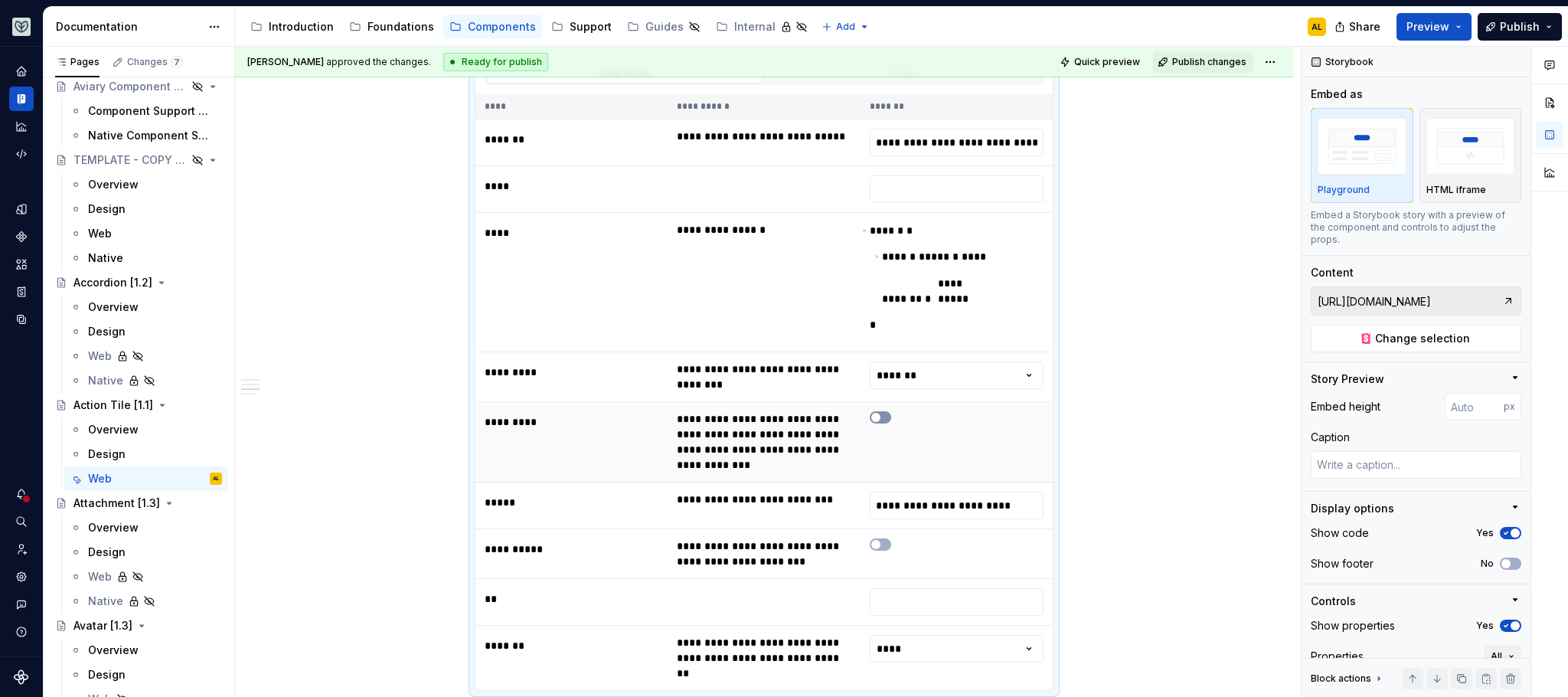
click at [880, 411] on button "button" at bounding box center [880, 417] width 22 height 12
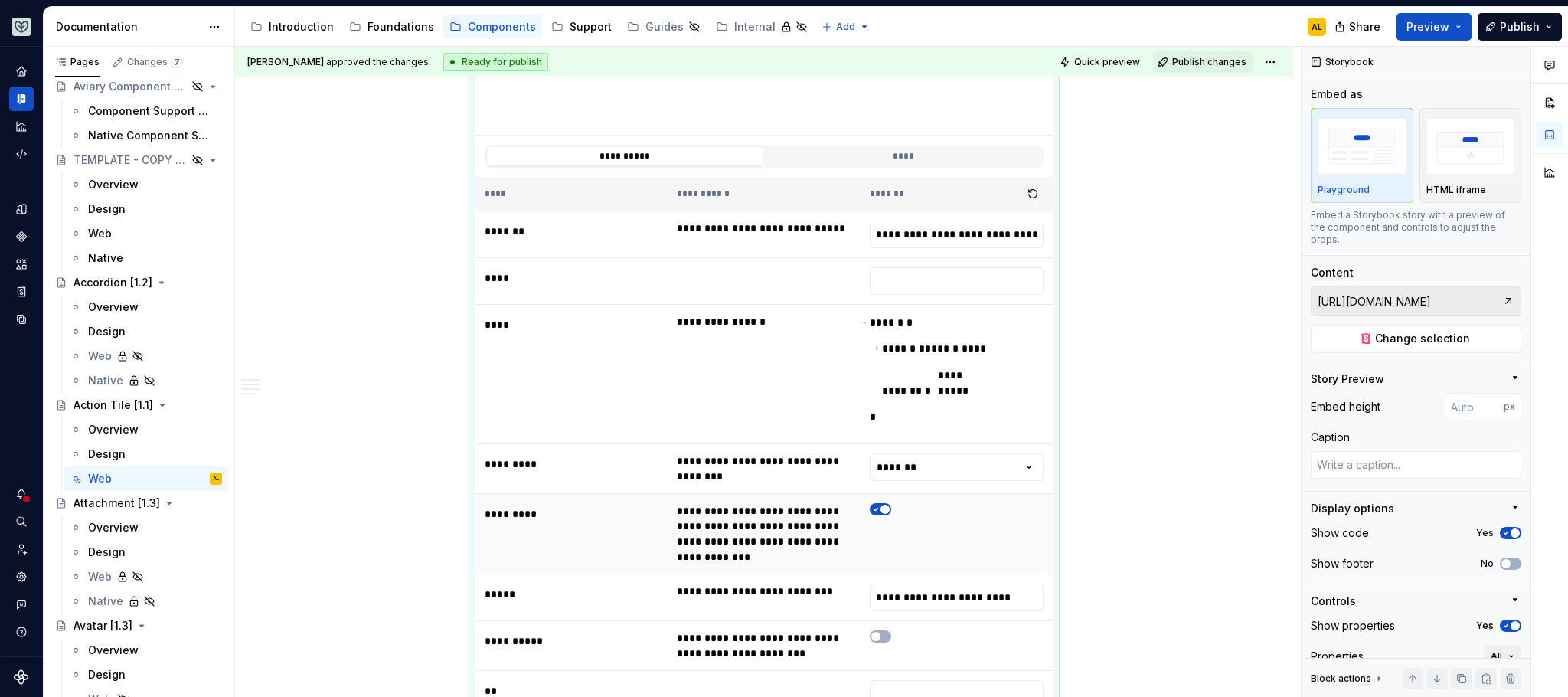
scroll to position [746, 0]
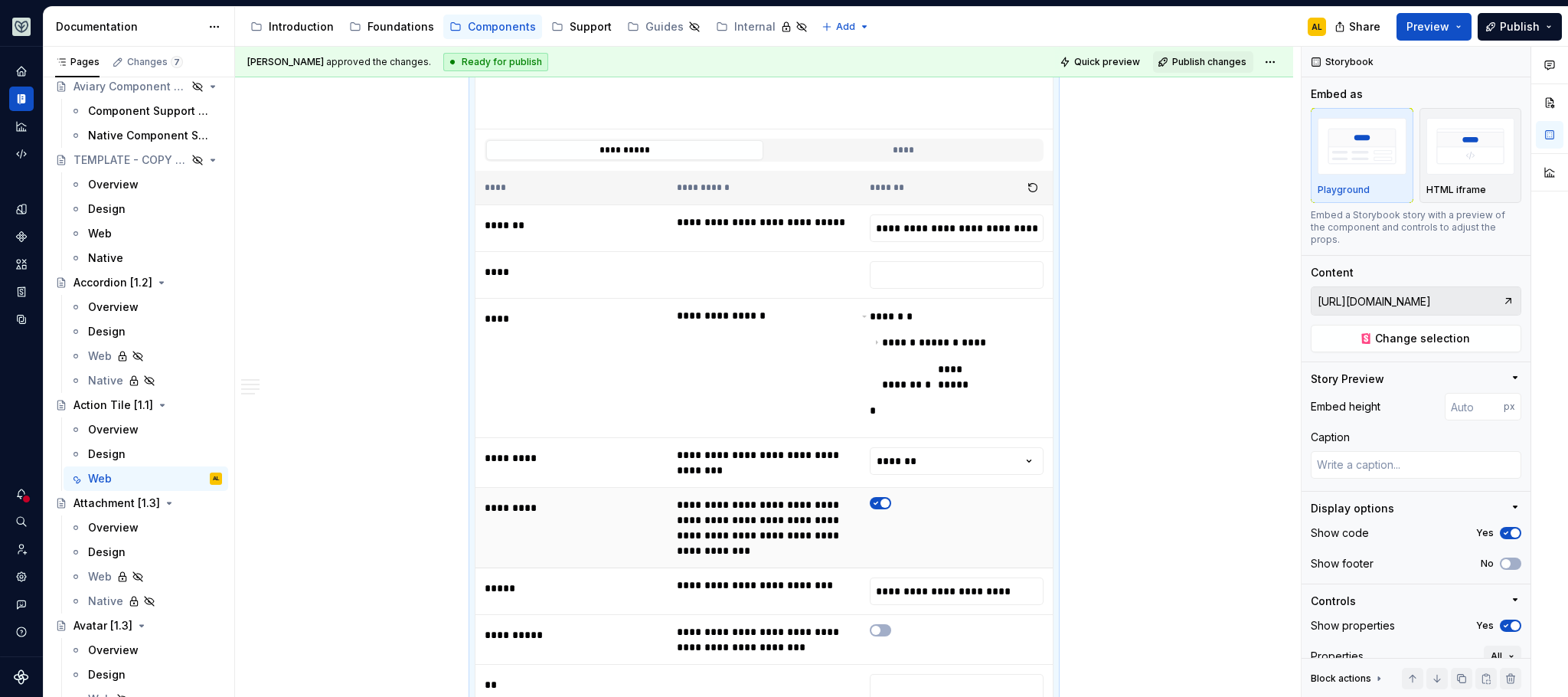
click at [880, 499] on span "button" at bounding box center [884, 503] width 9 height 9
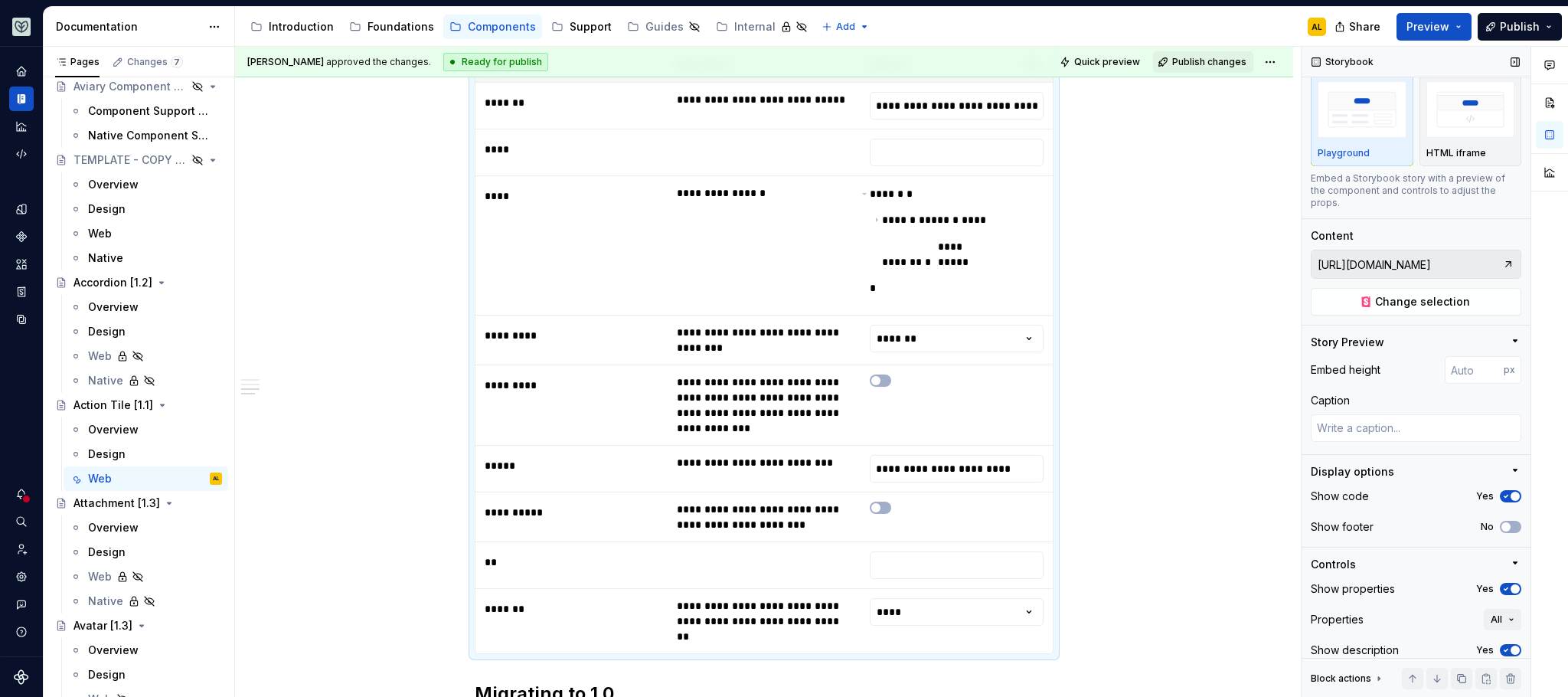
scroll to position [79, 0]
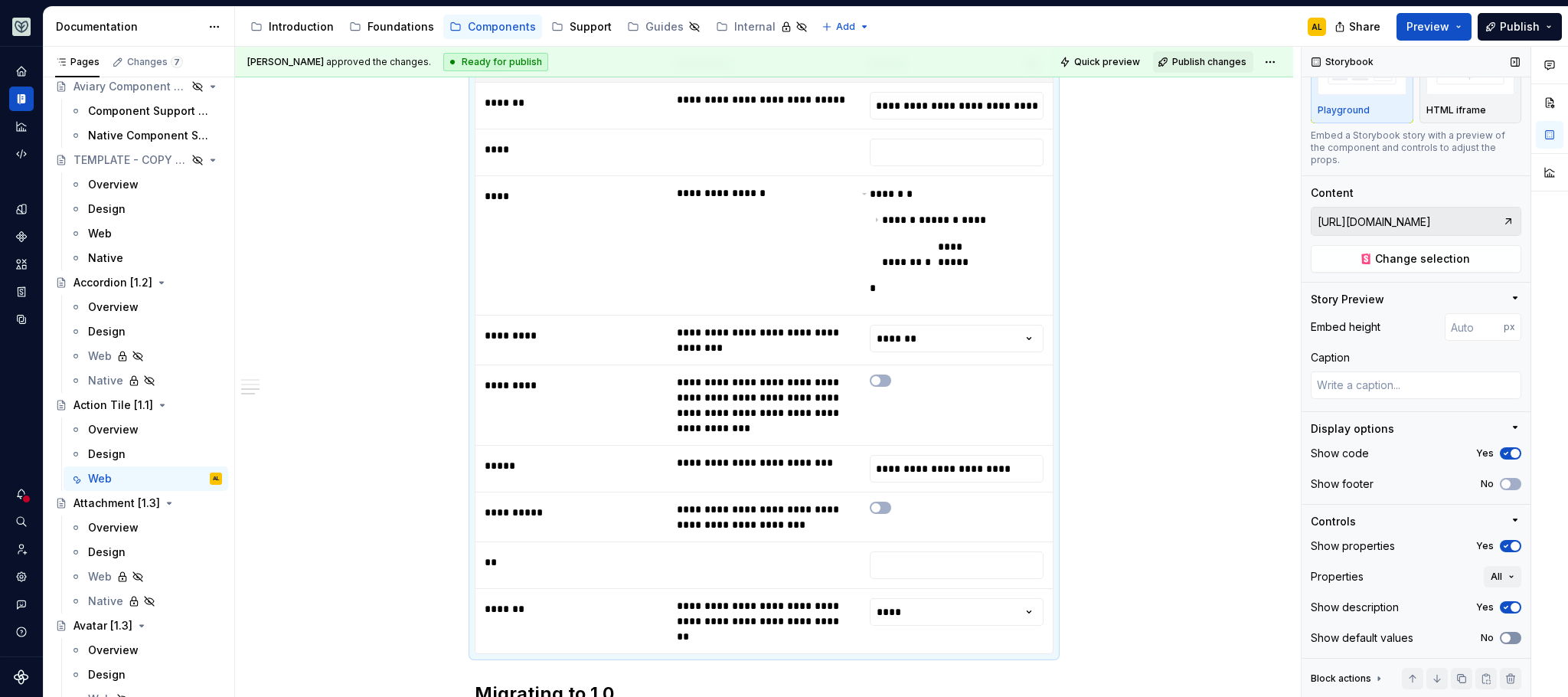
click at [1504, 638] on button "No" at bounding box center [1511, 638] width 22 height 12
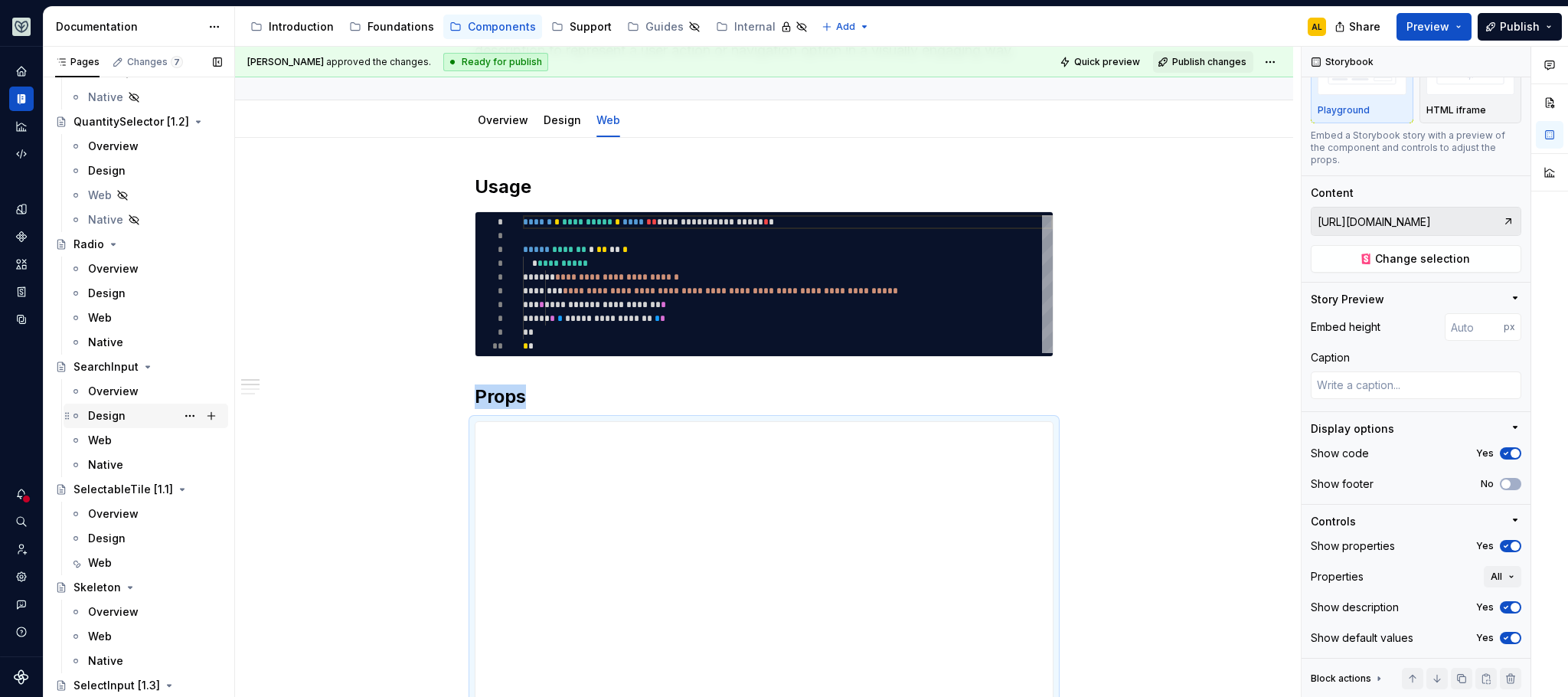
scroll to position [5412, 0]
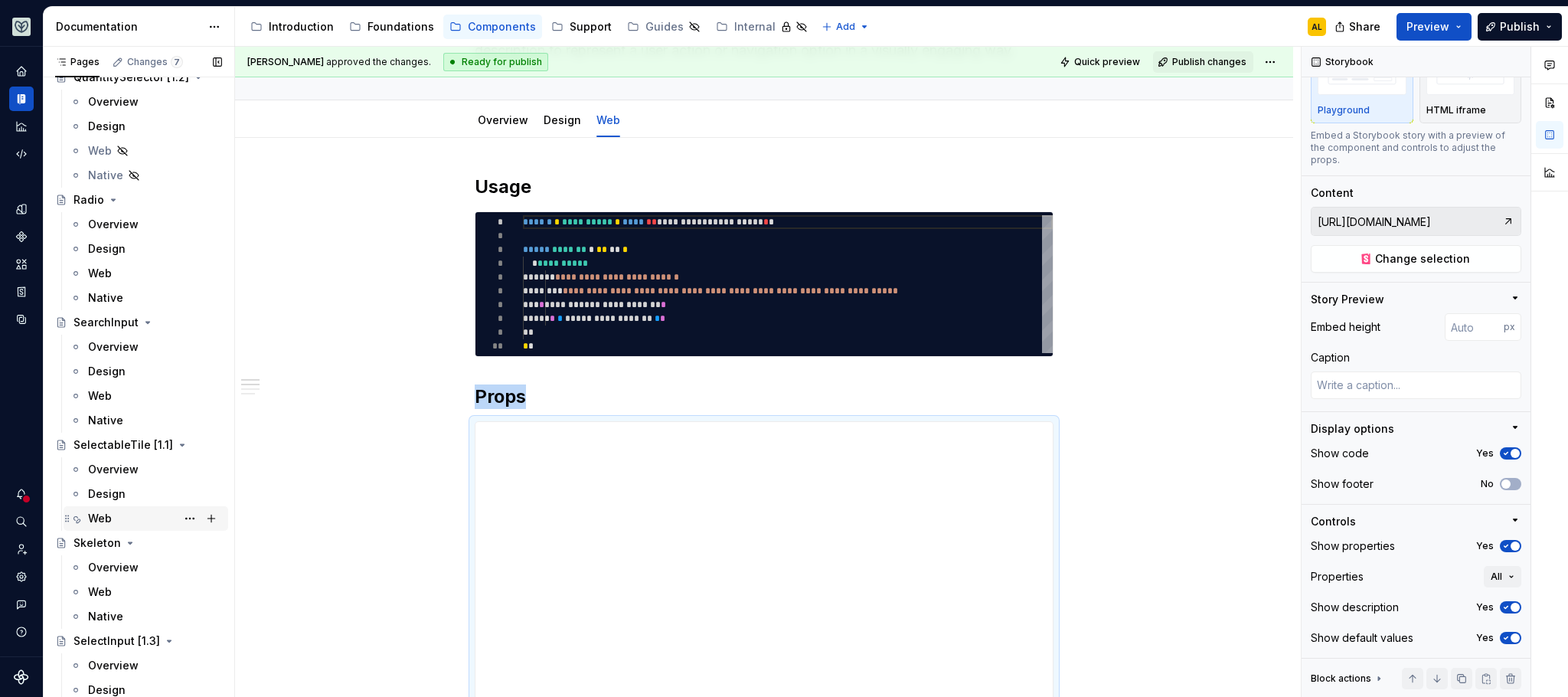
click at [133, 518] on div "Web" at bounding box center [155, 519] width 134 height 22
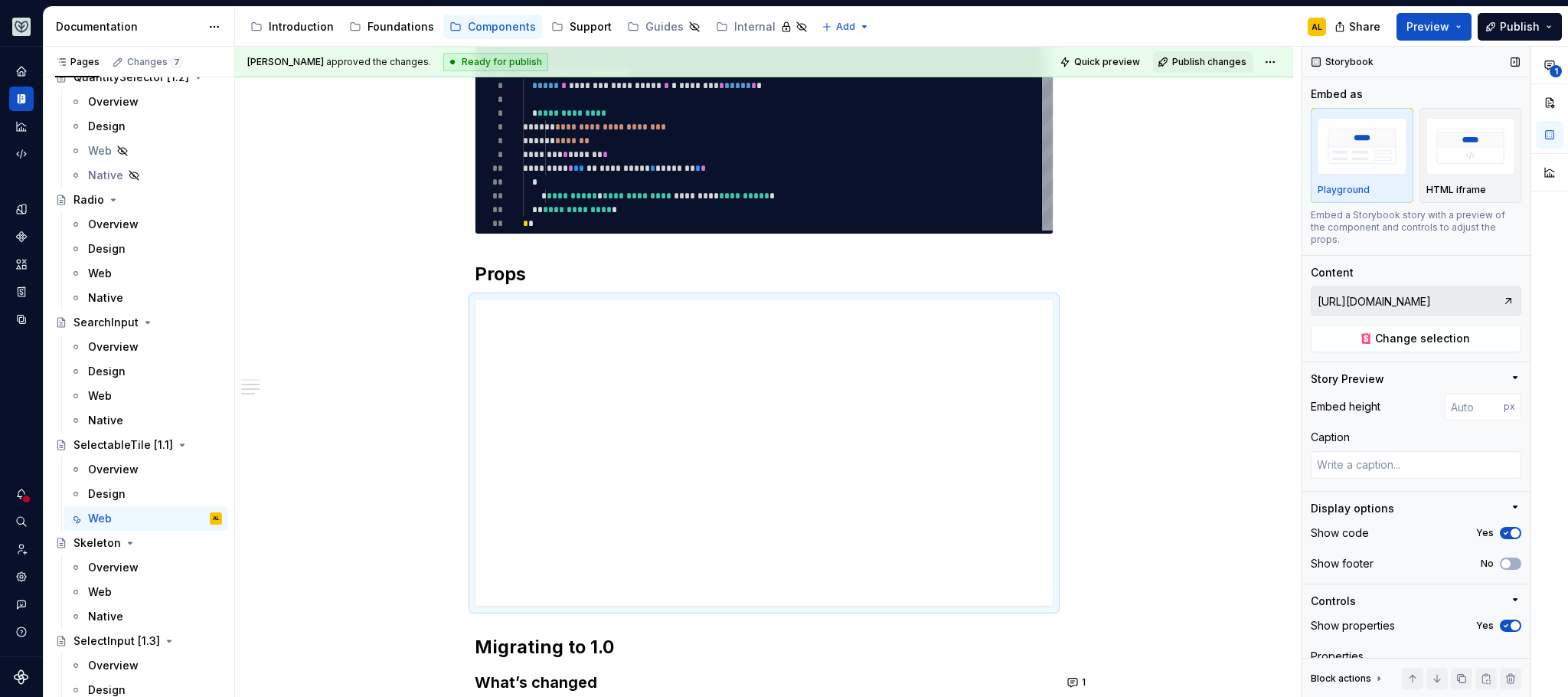
scroll to position [79, 0]
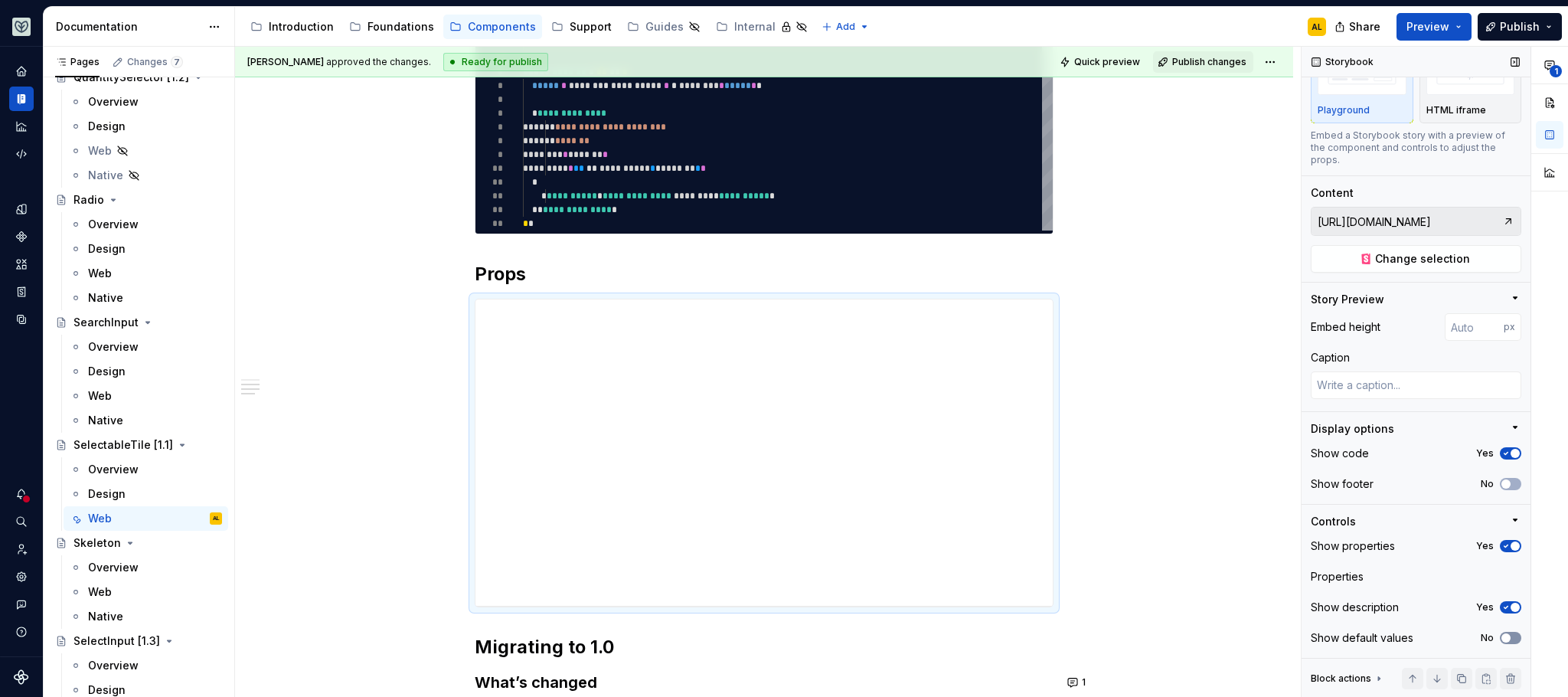
click at [1509, 636] on button "No" at bounding box center [1511, 638] width 22 height 12
click at [1438, 224] on input "[URL][DOMAIN_NAME]" at bounding box center [1406, 221] width 190 height 28
click at [1431, 256] on span "Change selection" at bounding box center [1422, 258] width 95 height 15
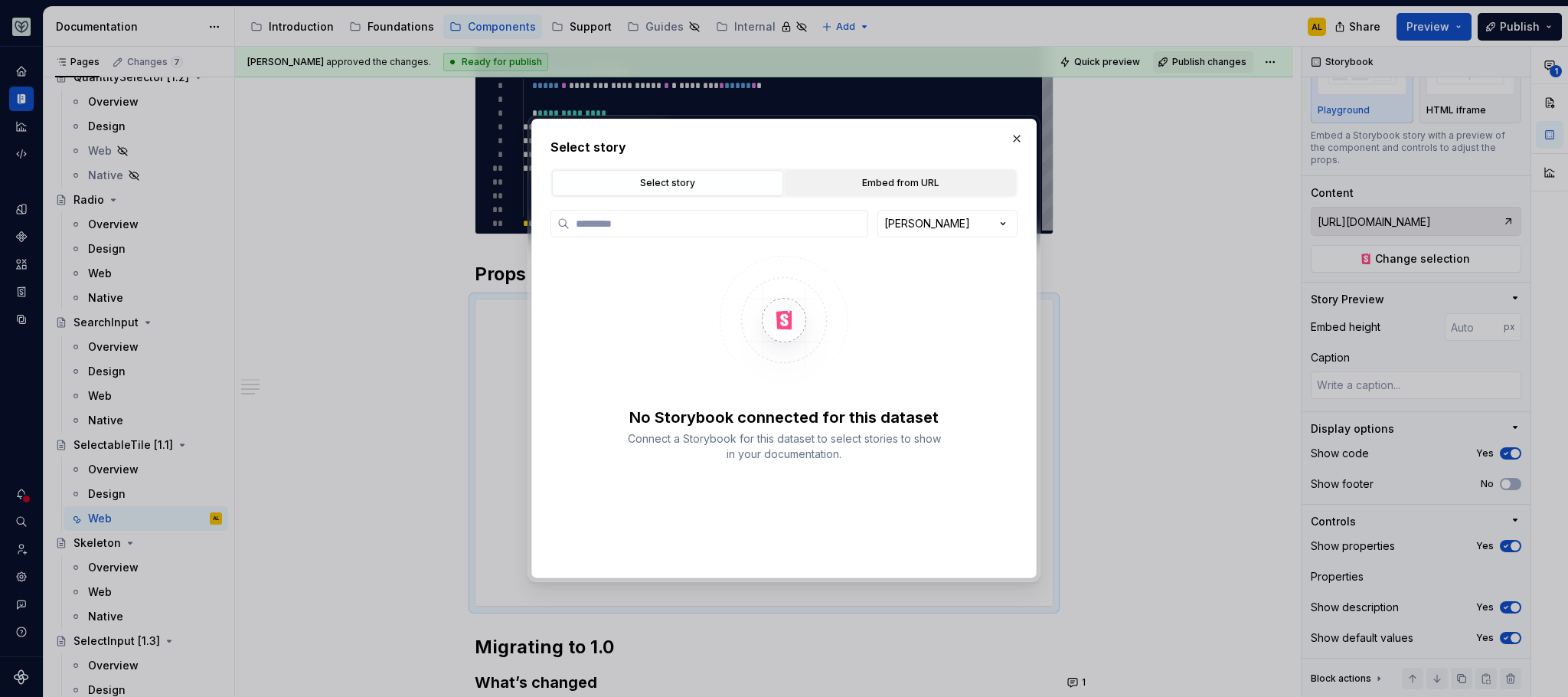
click at [967, 193] on button "Embed from URL" at bounding box center [900, 182] width 231 height 26
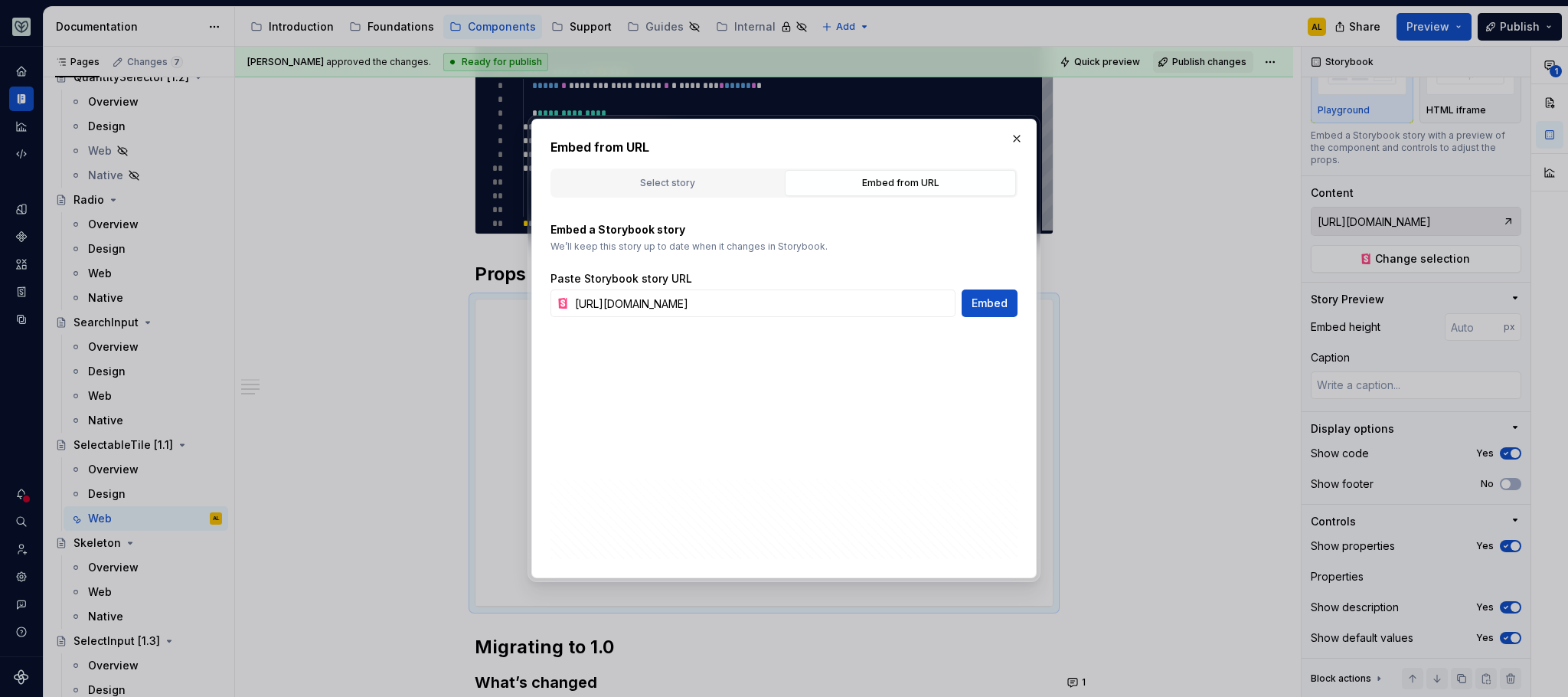
type textarea "*"
click at [819, 307] on input "[URL][DOMAIN_NAME]" at bounding box center [762, 303] width 387 height 28
paste input "sb-aviary-master"
type input "[URL][DOMAIN_NAME]"
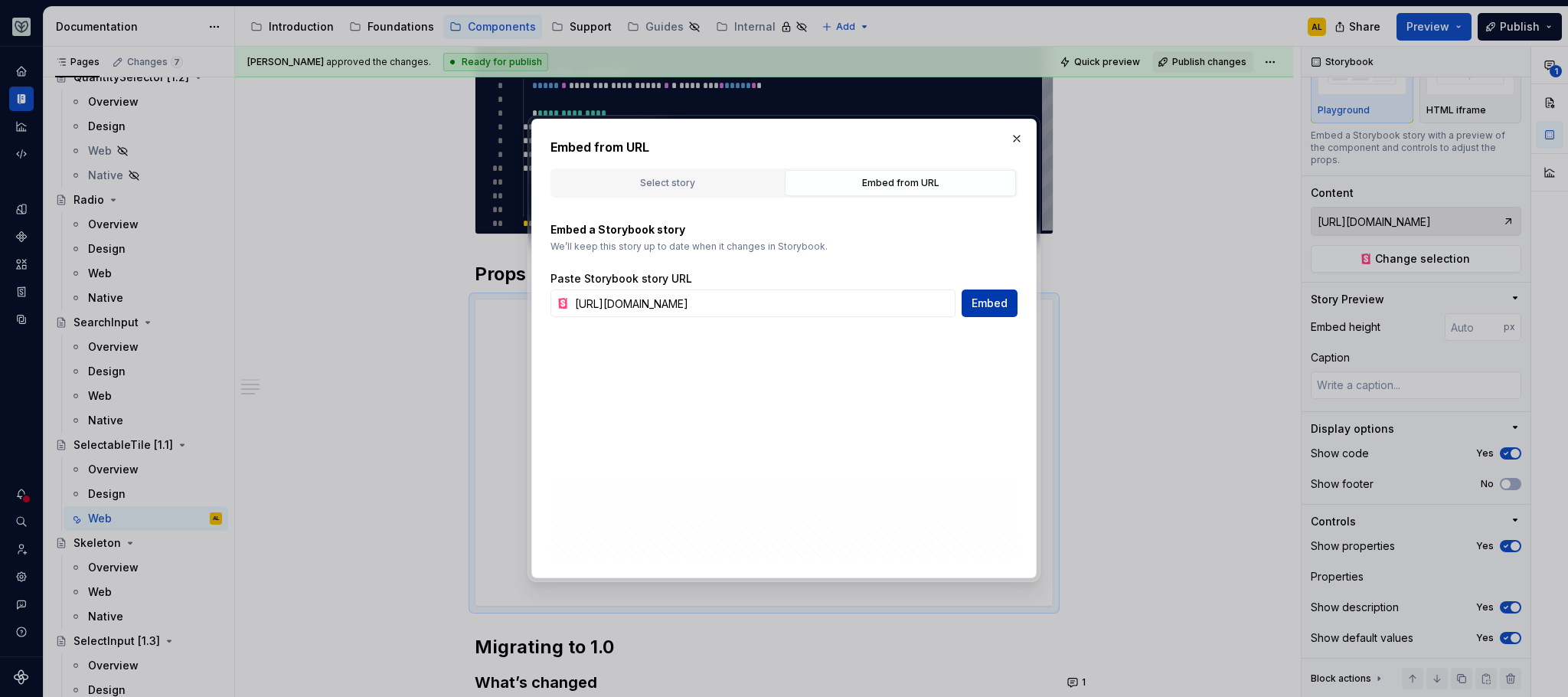
click at [986, 301] on span "Embed" at bounding box center [989, 302] width 36 height 15
type textarea "*"
type input "[URL][DOMAIN_NAME]"
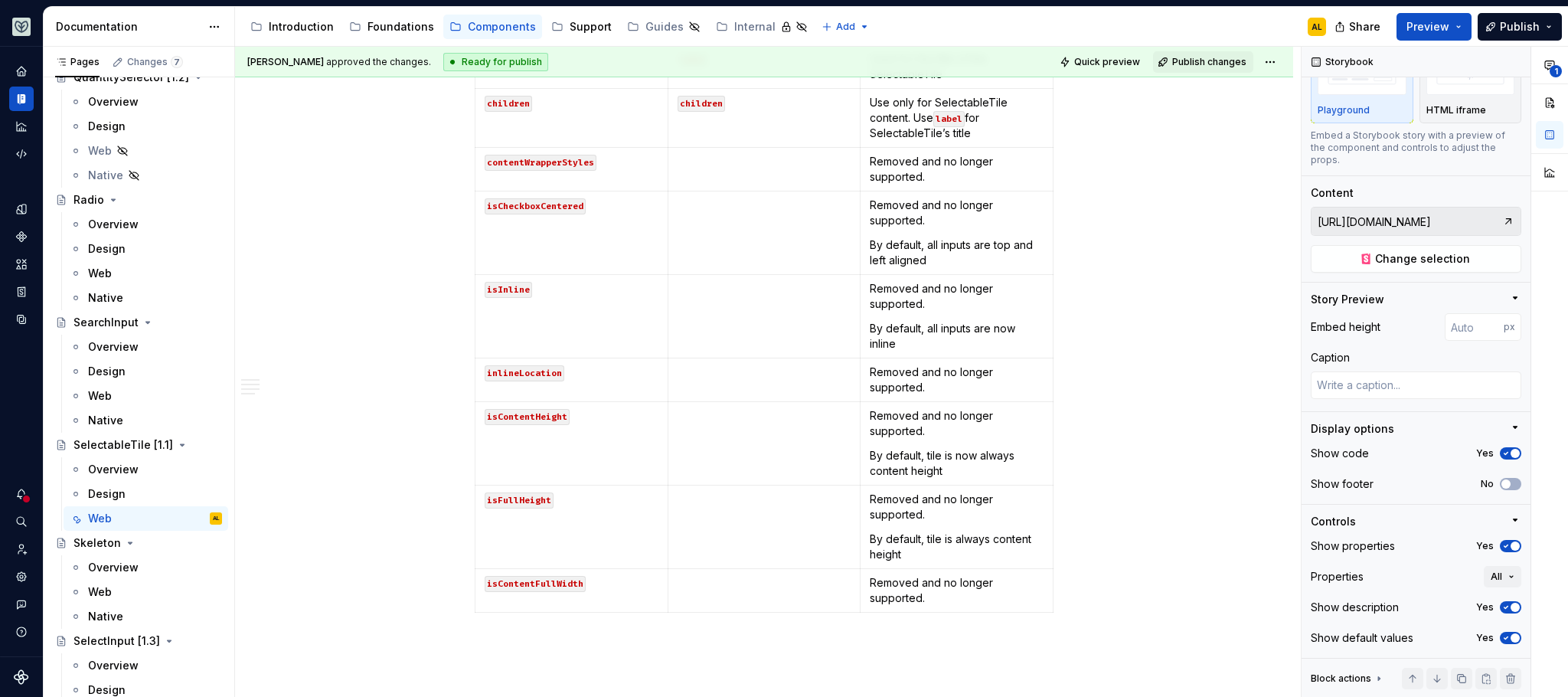
scroll to position [2059, 0]
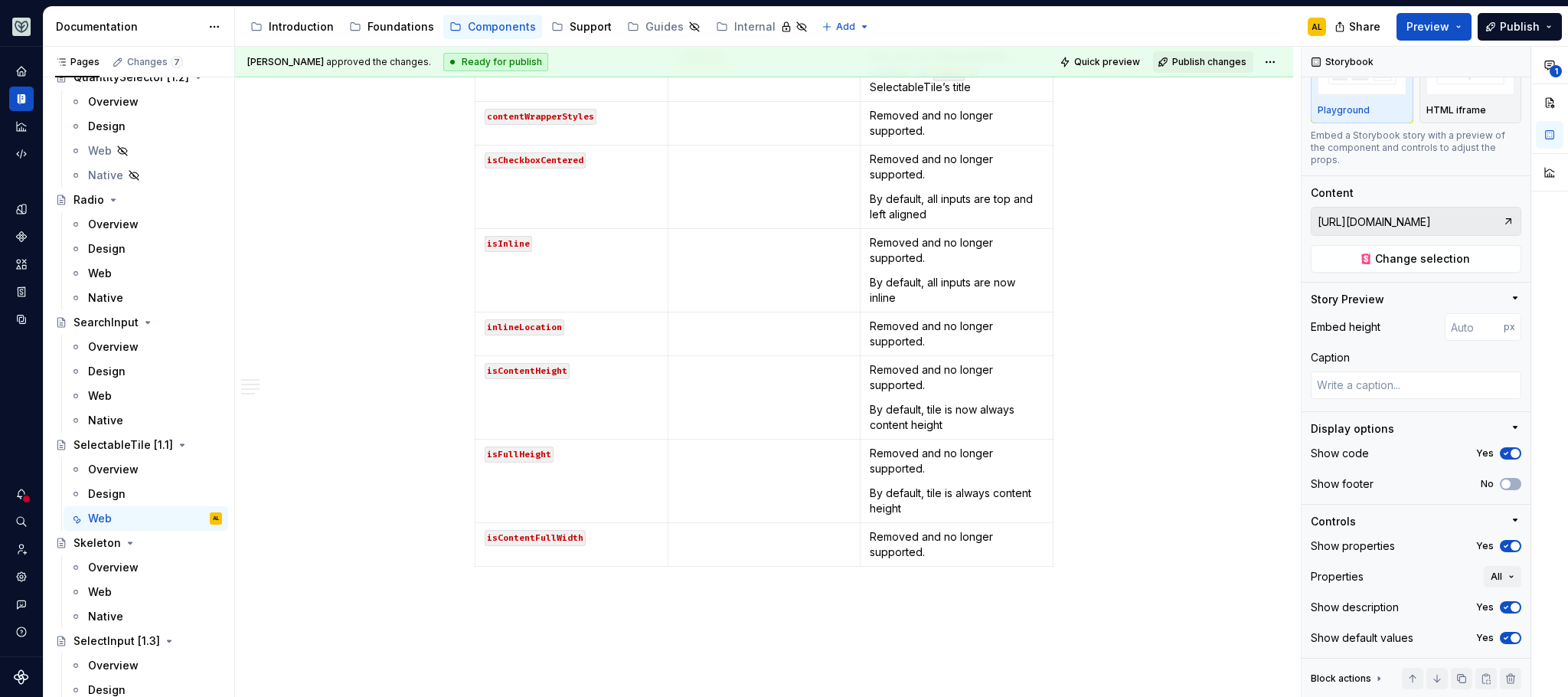
type textarea "*"
